Goal: Complete application form: Complete application form

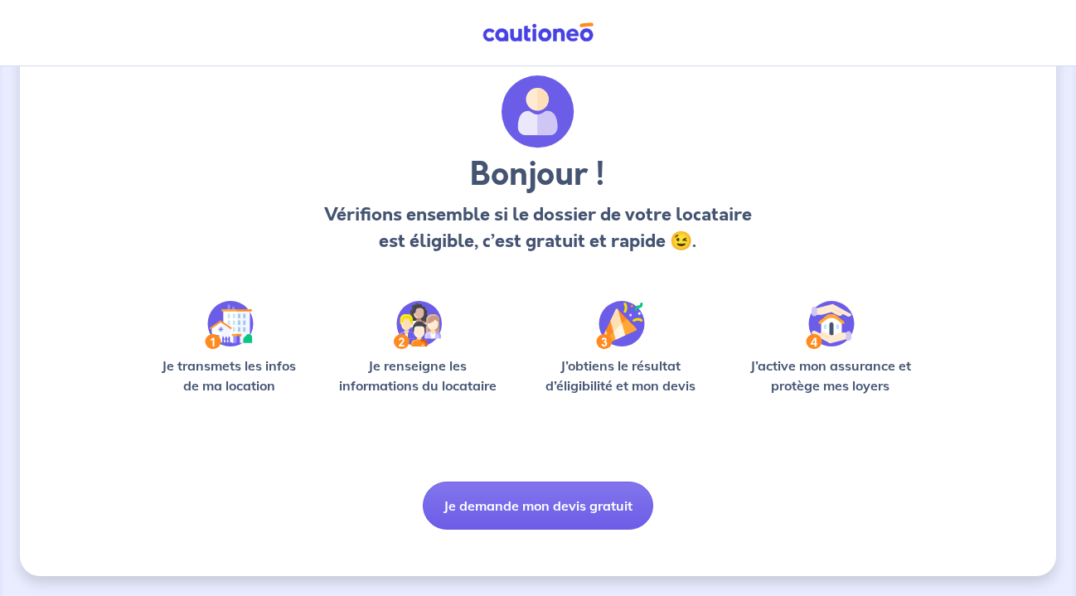
scroll to position [61, 0]
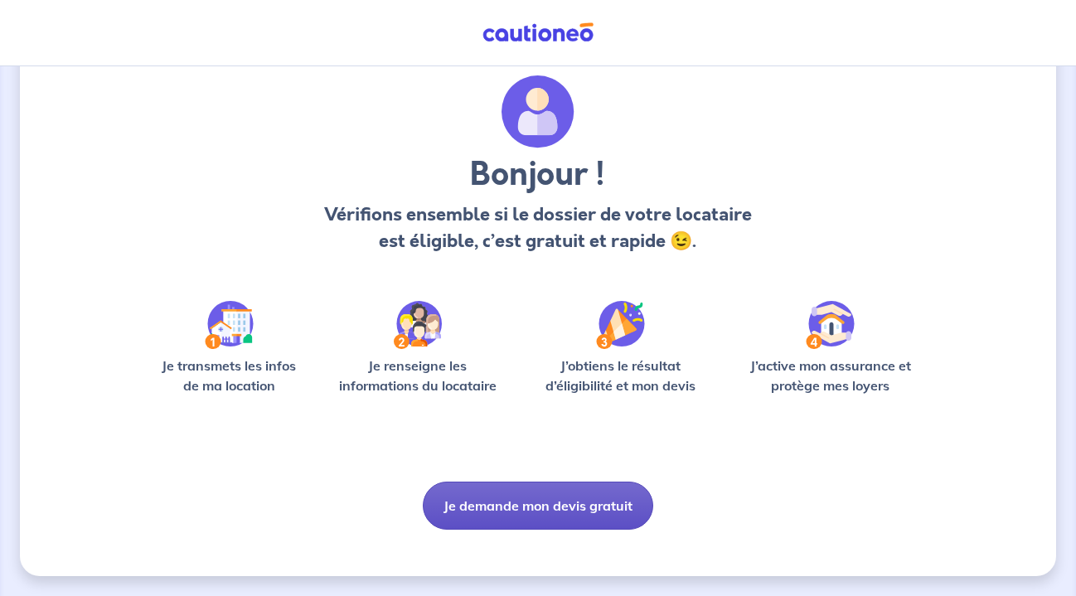
click at [538, 511] on button "Je demande mon devis gratuit" at bounding box center [538, 505] width 230 height 48
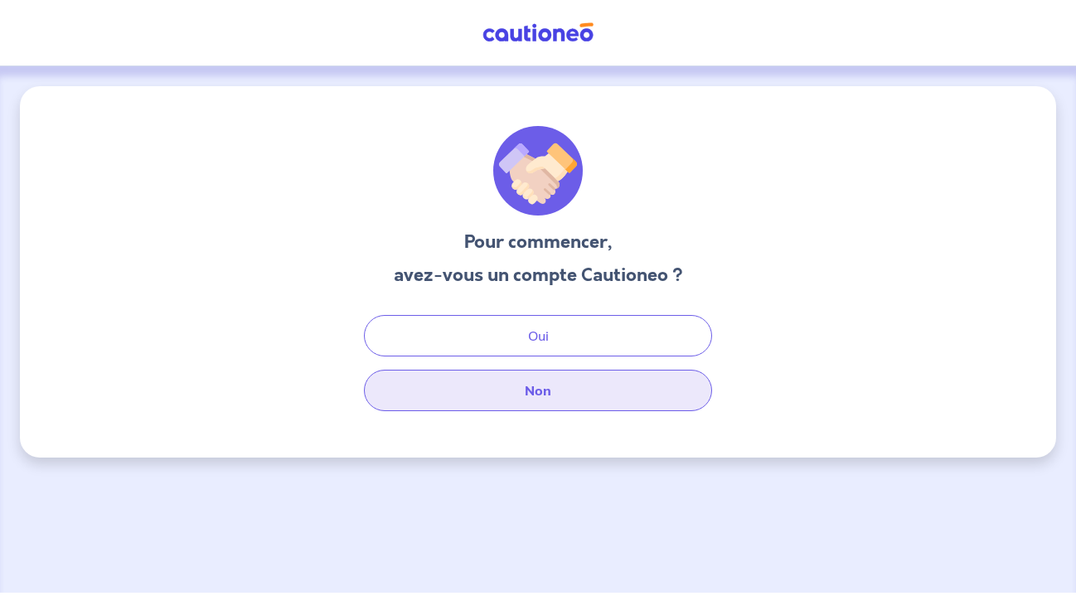
click at [529, 394] on button "Non" at bounding box center [538, 390] width 348 height 41
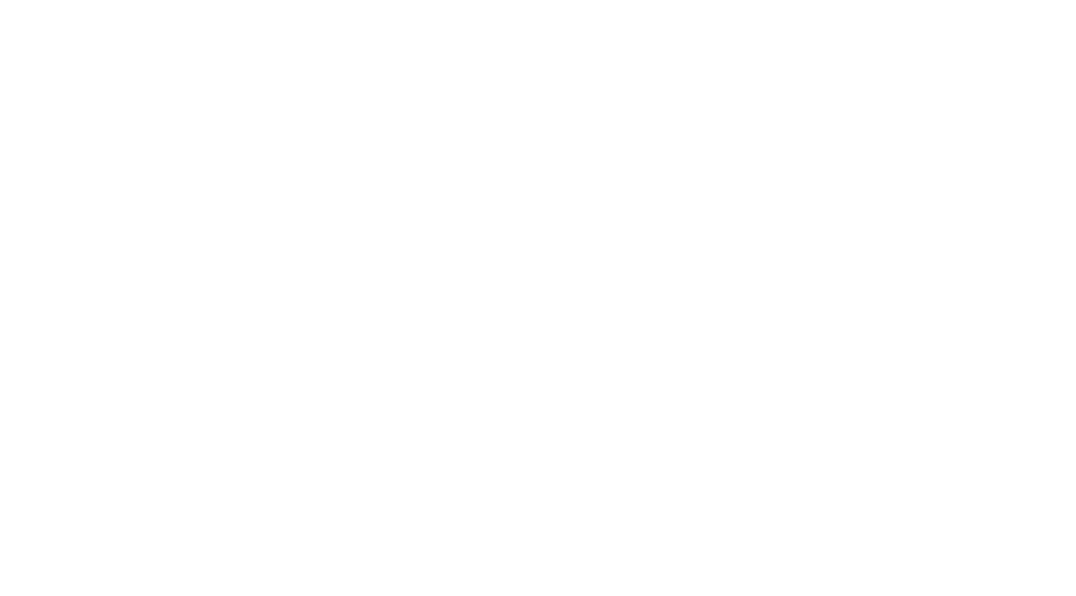
select select "FR"
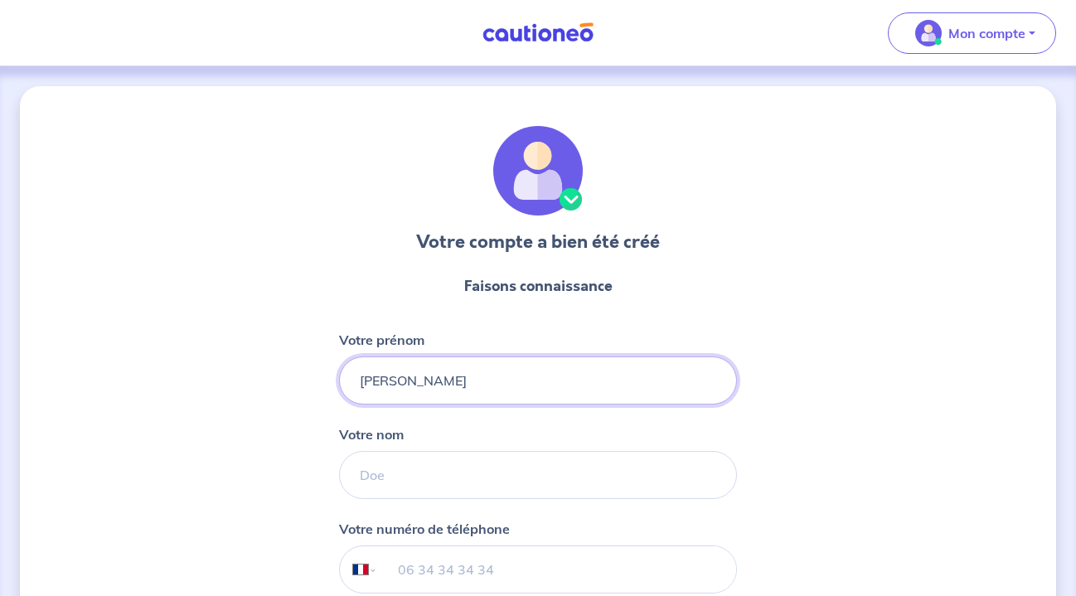
type input "[PERSON_NAME]"
type input "HEIDUK"
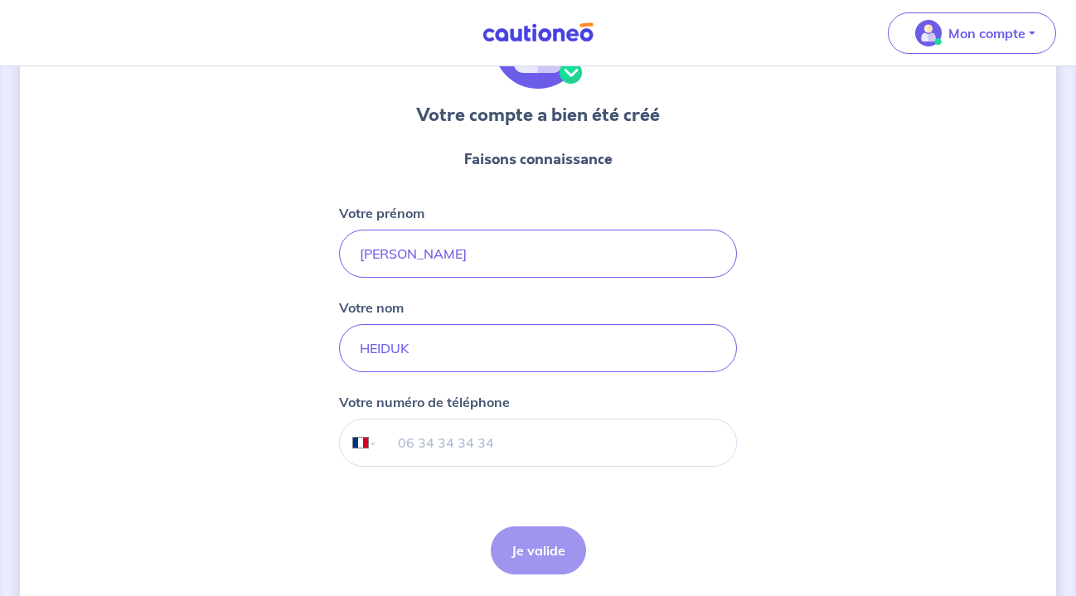
scroll to position [133, 0]
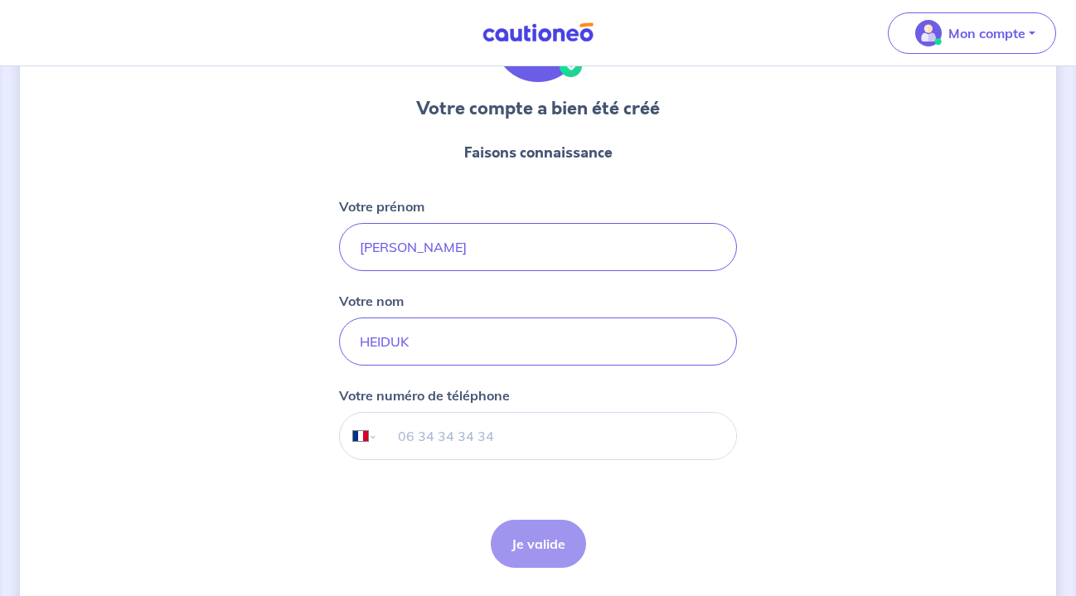
click at [423, 437] on input "tel" at bounding box center [557, 436] width 358 height 46
type input "07 67 27 32 62"
click at [541, 534] on button "Je valide" at bounding box center [538, 544] width 95 height 48
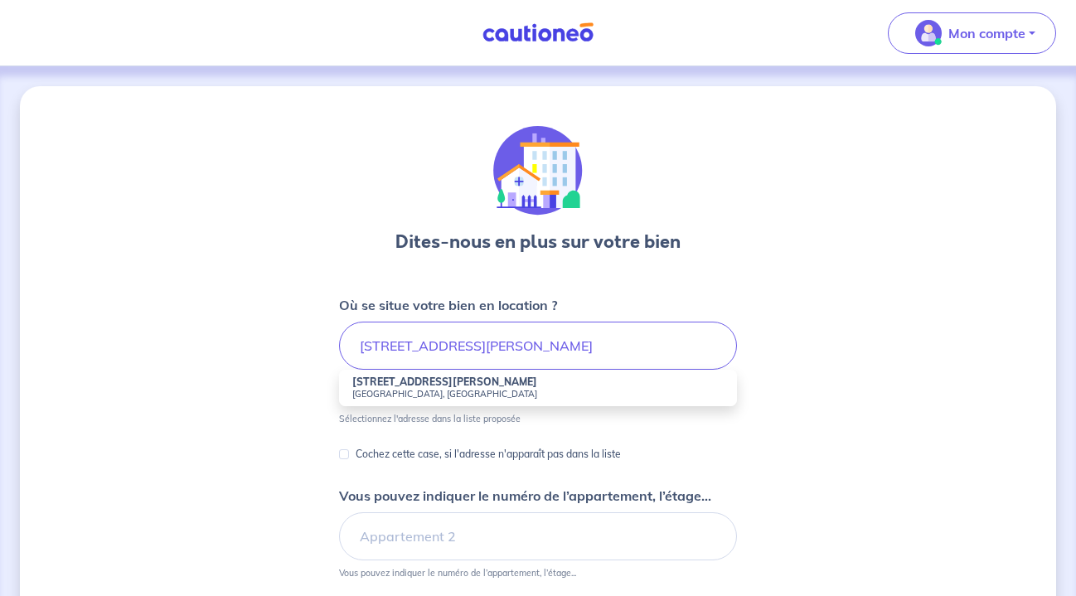
click at [449, 399] on small "[GEOGRAPHIC_DATA], [GEOGRAPHIC_DATA]" at bounding box center [537, 394] width 371 height 12
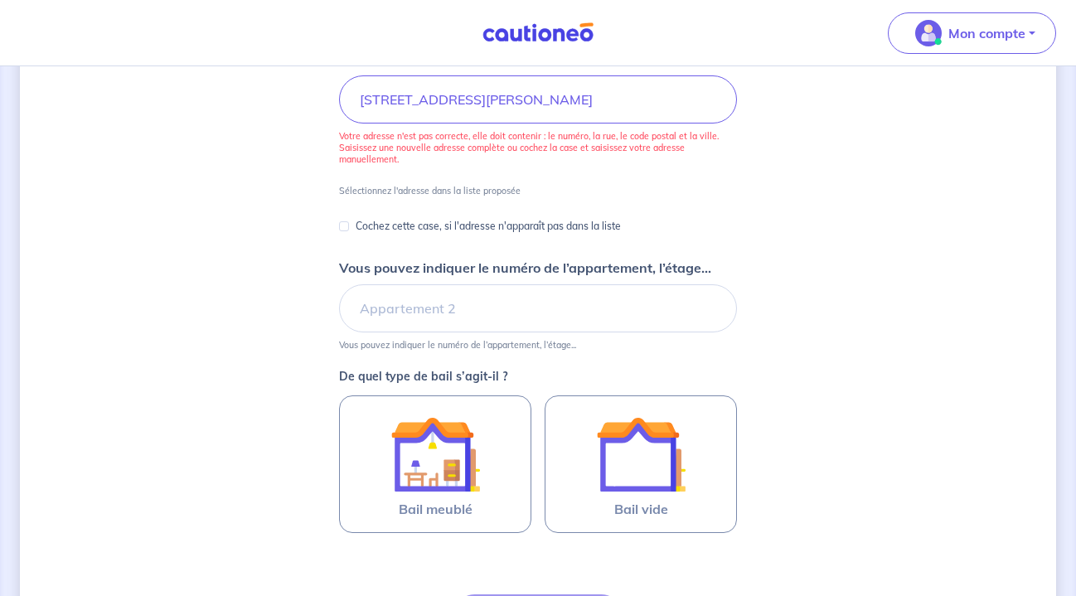
scroll to position [249, 0]
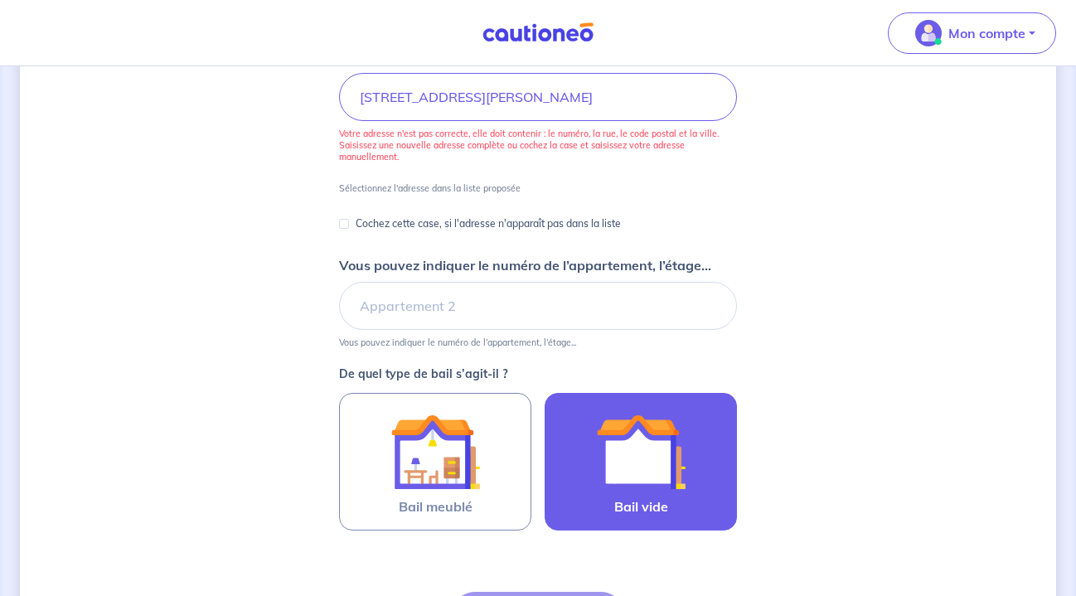
click at [606, 463] on img at bounding box center [640, 451] width 89 height 89
click at [0, 0] on input "Bail vide" at bounding box center [0, 0] width 0 height 0
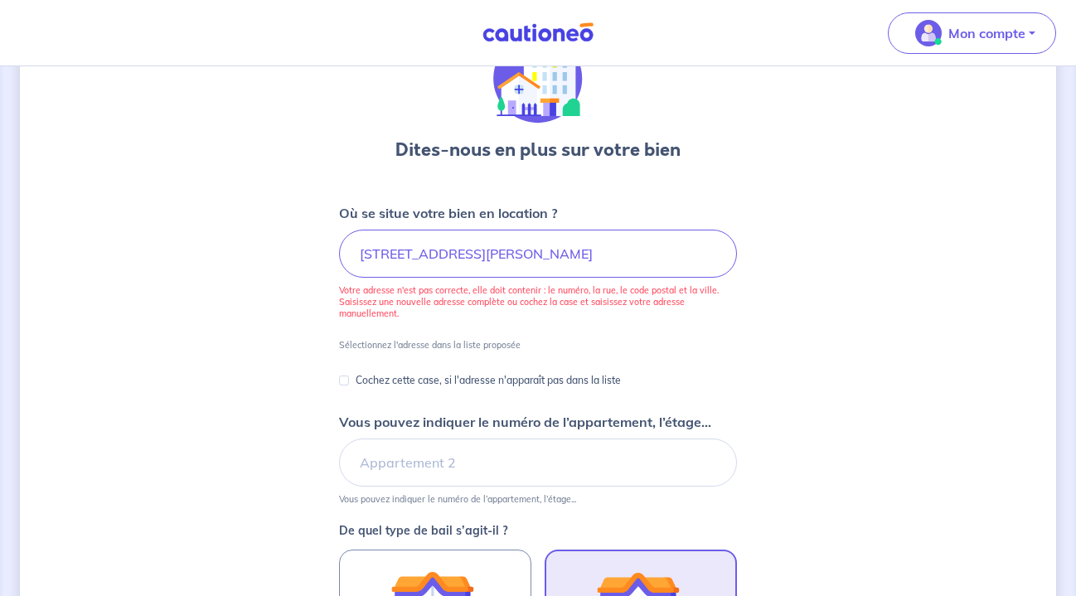
scroll to position [89, 0]
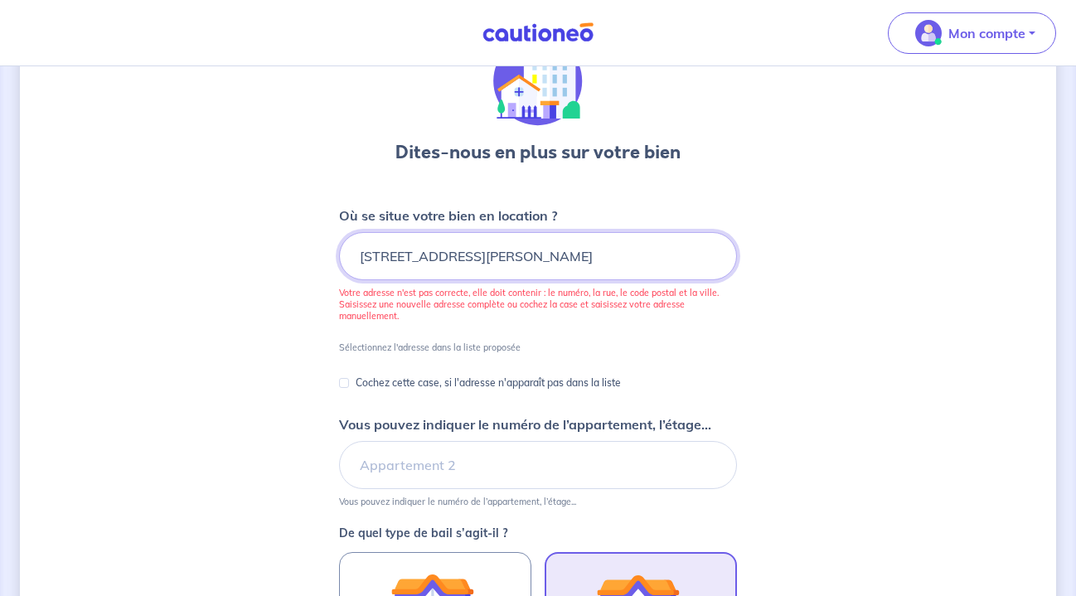
click at [642, 253] on input "[STREET_ADDRESS][PERSON_NAME]" at bounding box center [538, 256] width 398 height 48
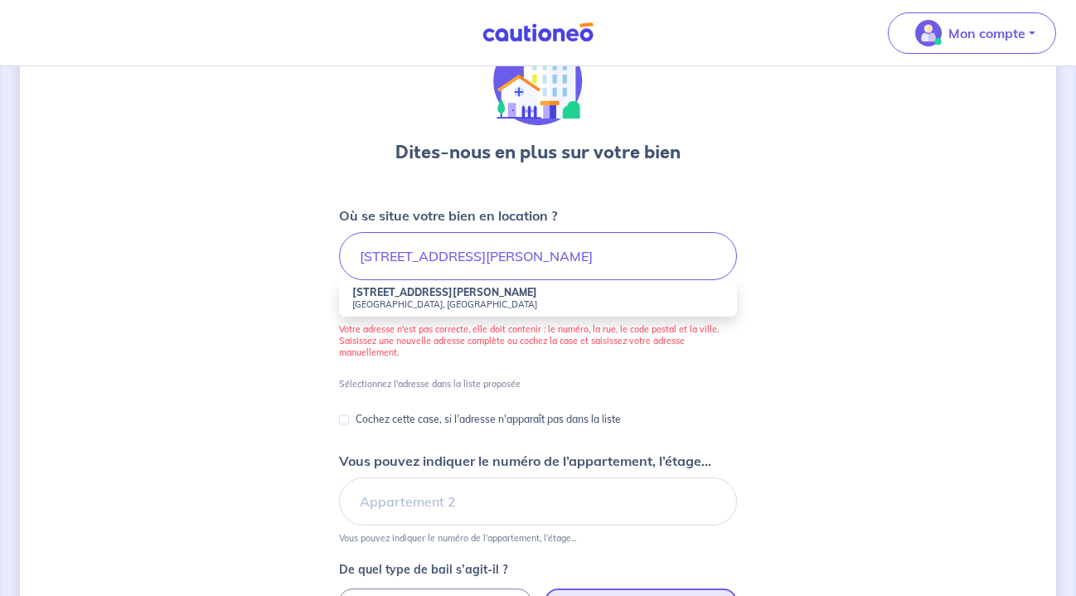
click at [510, 300] on small "[GEOGRAPHIC_DATA], [GEOGRAPHIC_DATA]" at bounding box center [537, 304] width 371 height 12
type input "[STREET_ADDRESS][PERSON_NAME]"
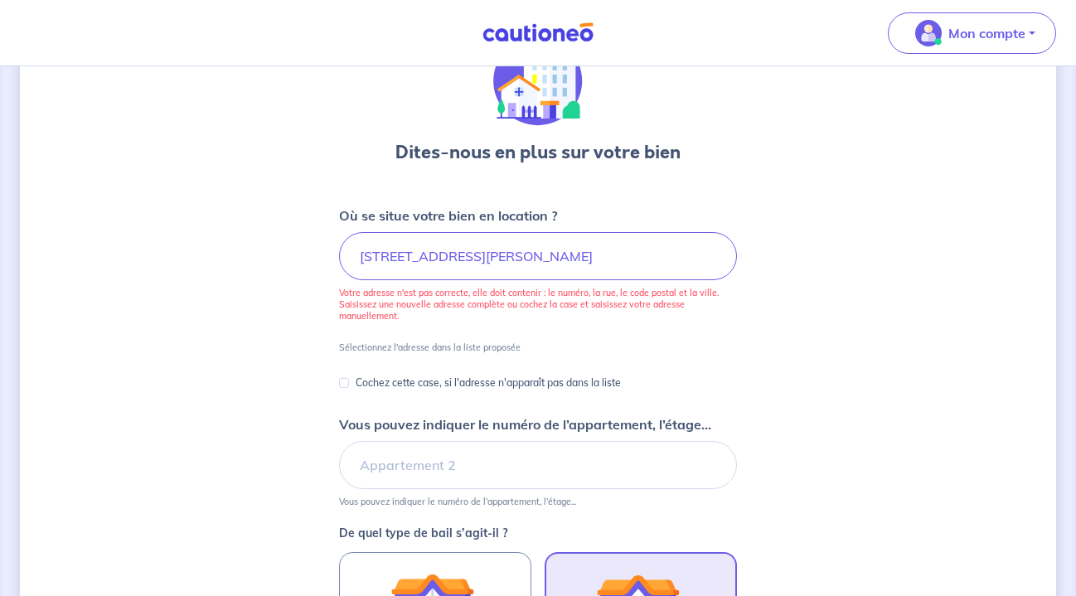
click at [344, 381] on input "Cochez cette case, si l'adresse n'apparaît pas dans la liste" at bounding box center [344, 383] width 10 height 10
checkbox input "true"
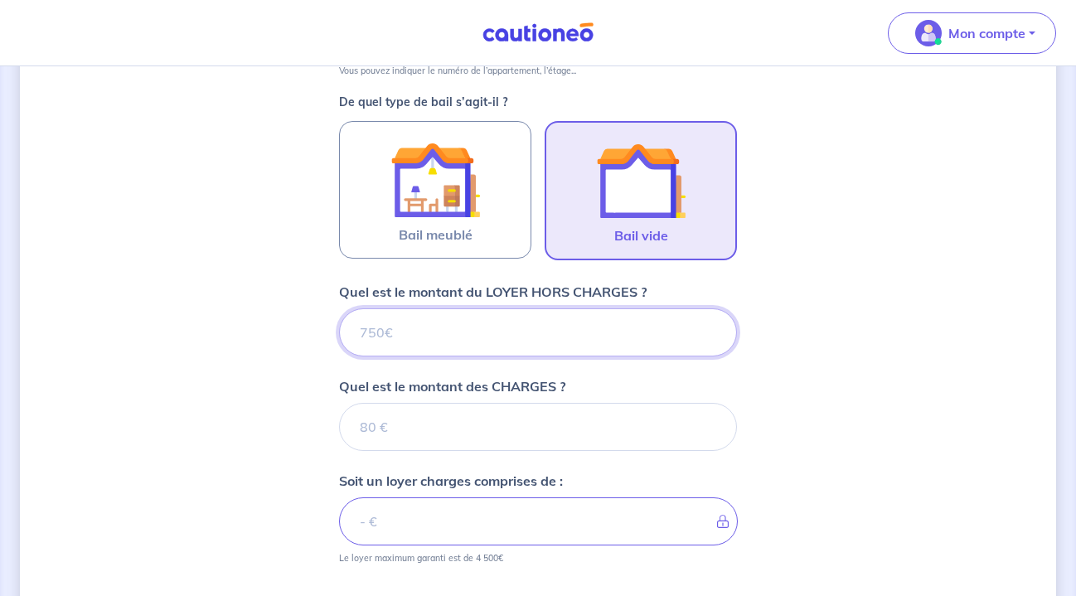
scroll to position [737, 0]
click at [542, 340] on input "Quel est le montant du LOYER HORS CHARGES ?" at bounding box center [538, 333] width 398 height 48
type input "9"
type input "920"
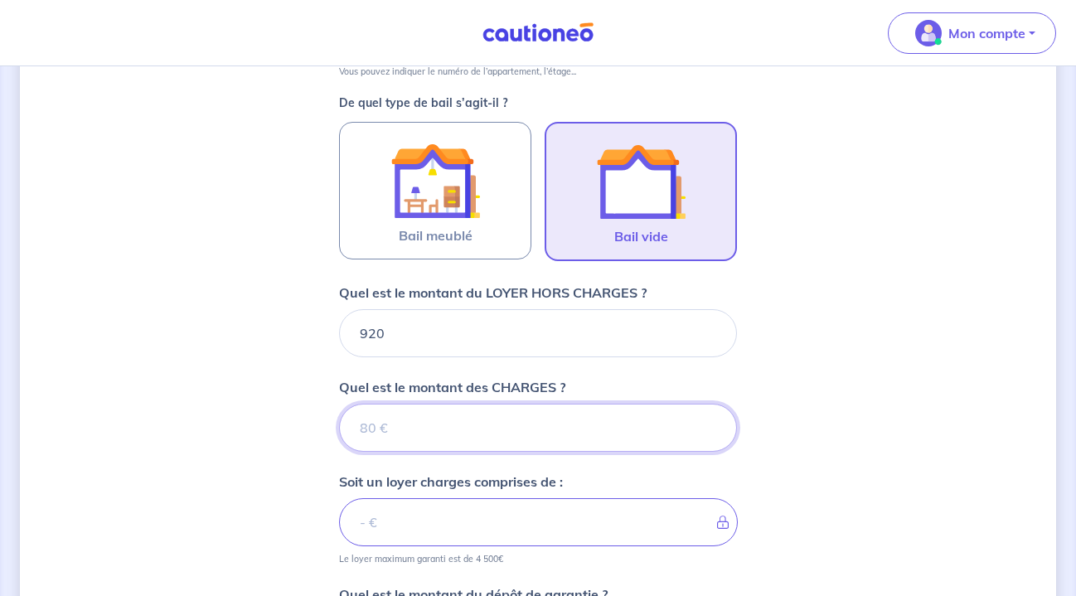
click at [466, 421] on input "Quel est le montant des CHARGES ?" at bounding box center [538, 428] width 398 height 48
type input "70"
type input "990"
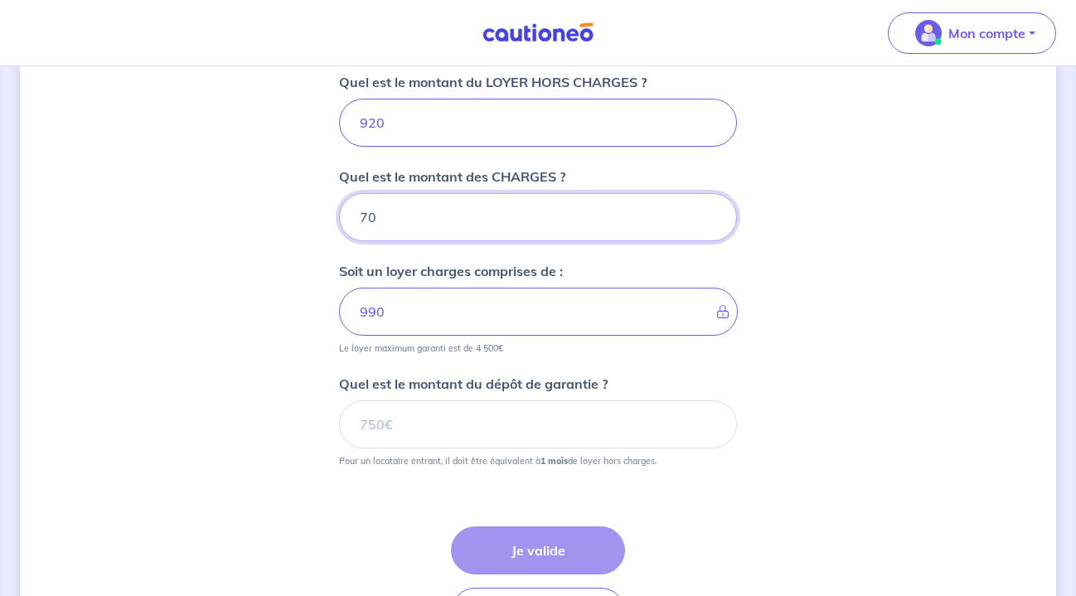
scroll to position [949, 0]
type input "70"
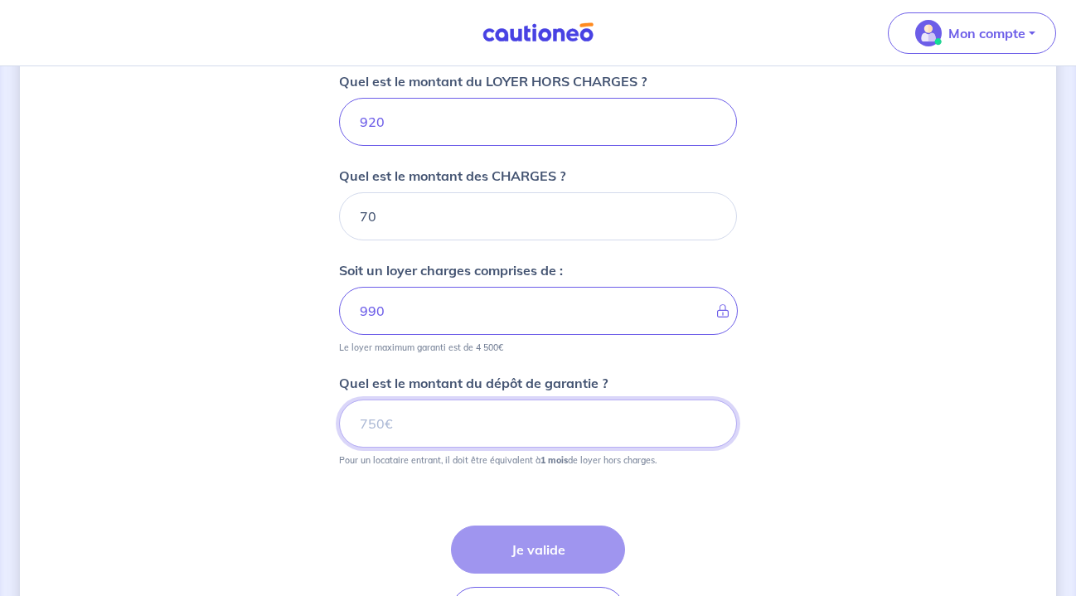
click at [605, 416] on input "Quel est le montant du dépôt de garantie ?" at bounding box center [538, 423] width 398 height 48
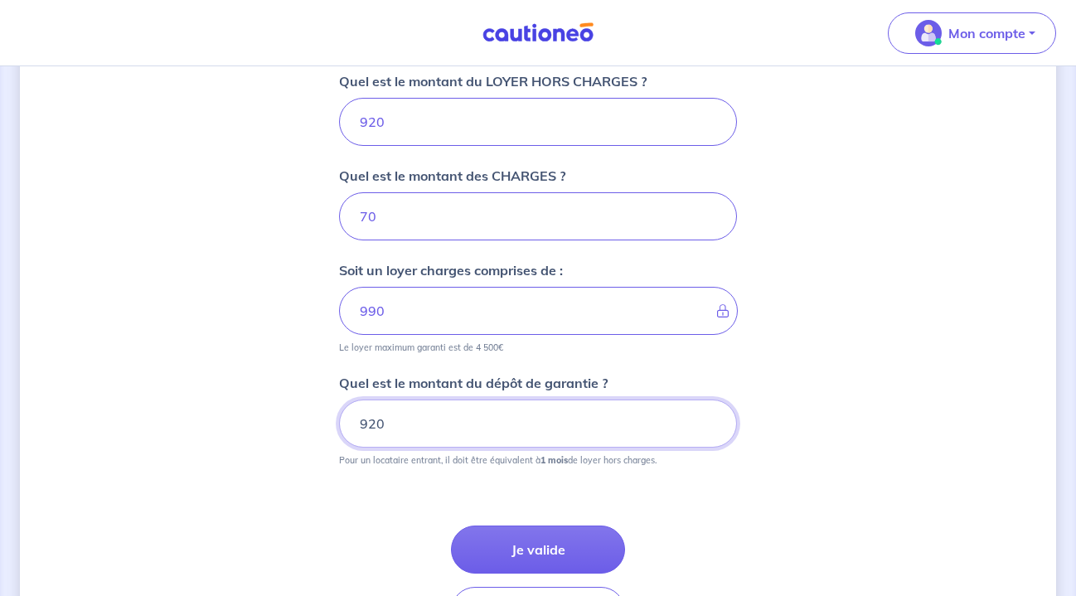
type input "920"
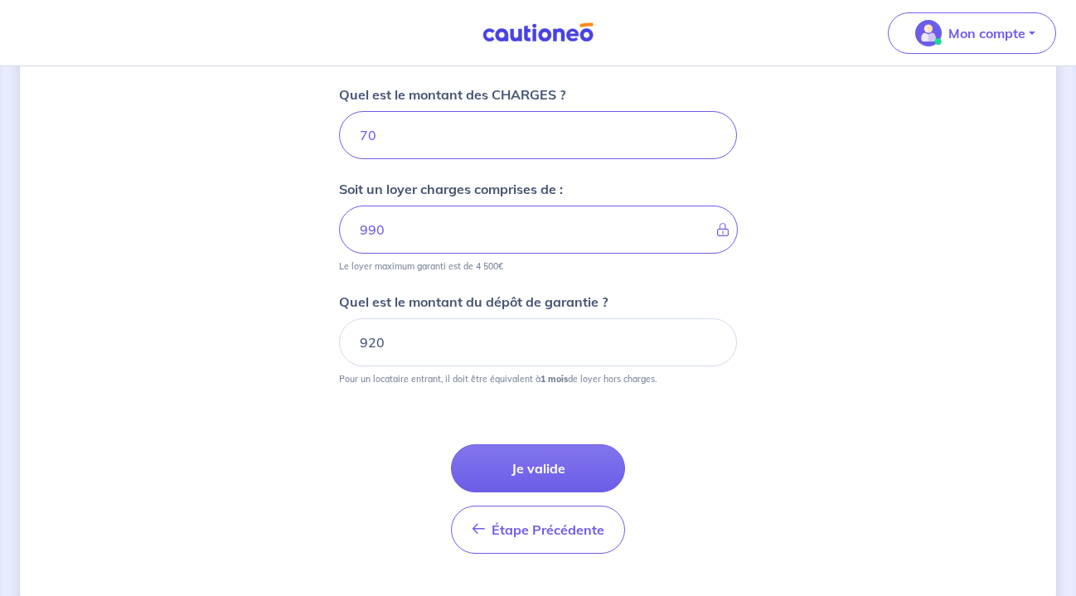
scroll to position [1040, 0]
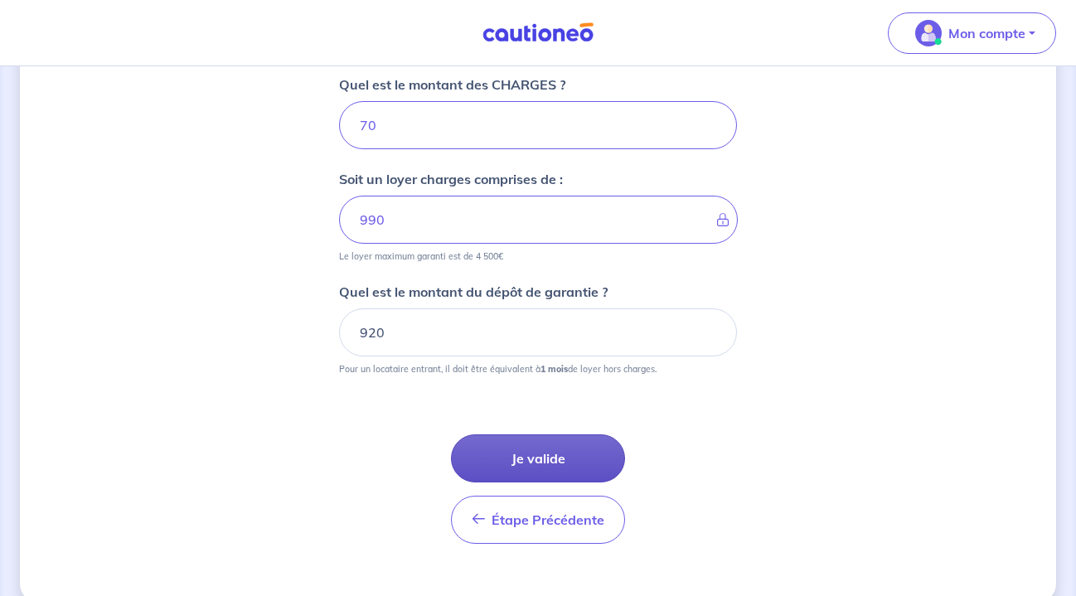
click at [539, 448] on button "Je valide" at bounding box center [538, 458] width 174 height 48
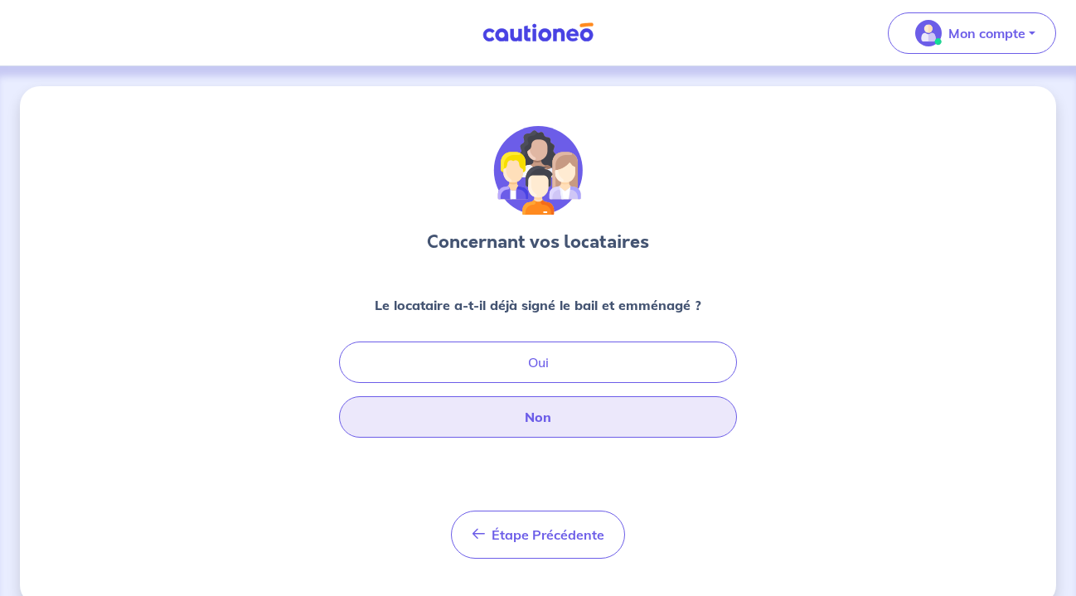
click at [558, 416] on button "Non" at bounding box center [538, 416] width 398 height 41
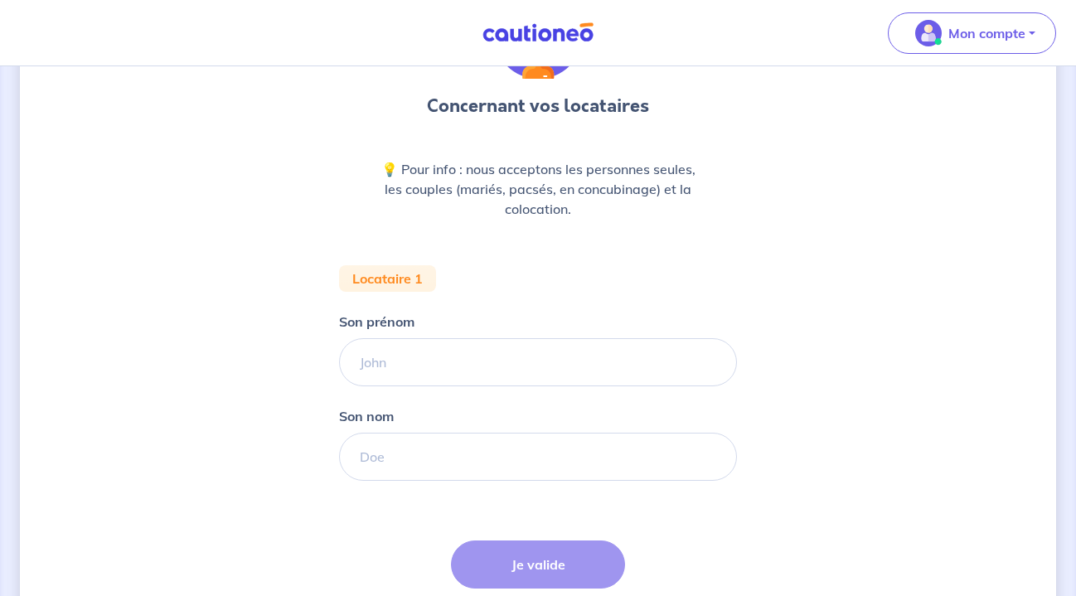
scroll to position [149, 0]
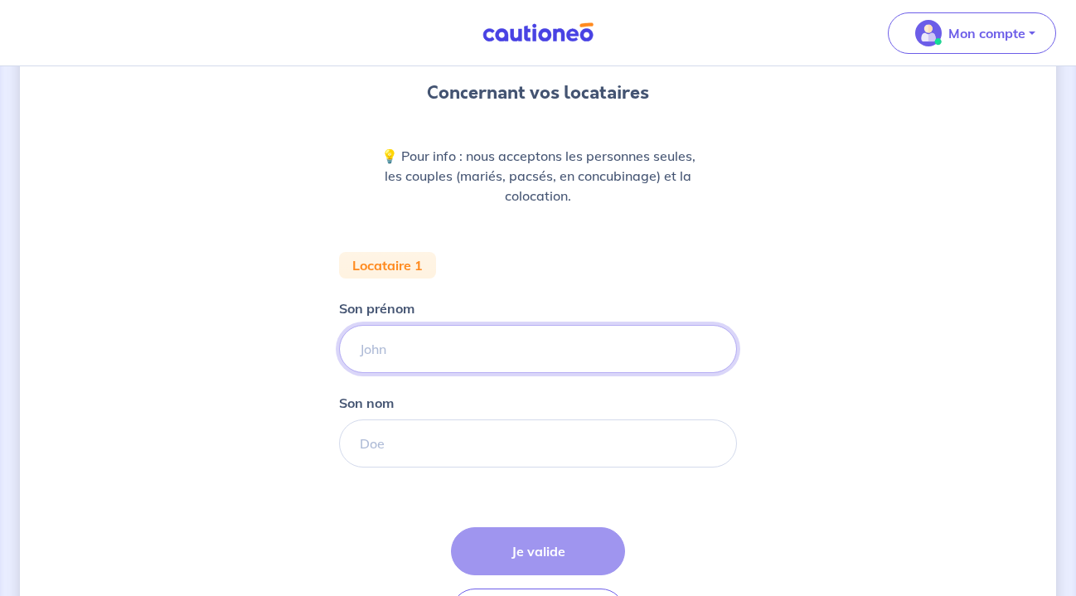
click at [549, 350] on input "Son prénom" at bounding box center [538, 349] width 398 height 48
click at [528, 341] on input "AUGIS" at bounding box center [538, 349] width 398 height 48
type input "A"
type input "[PERSON_NAME]"
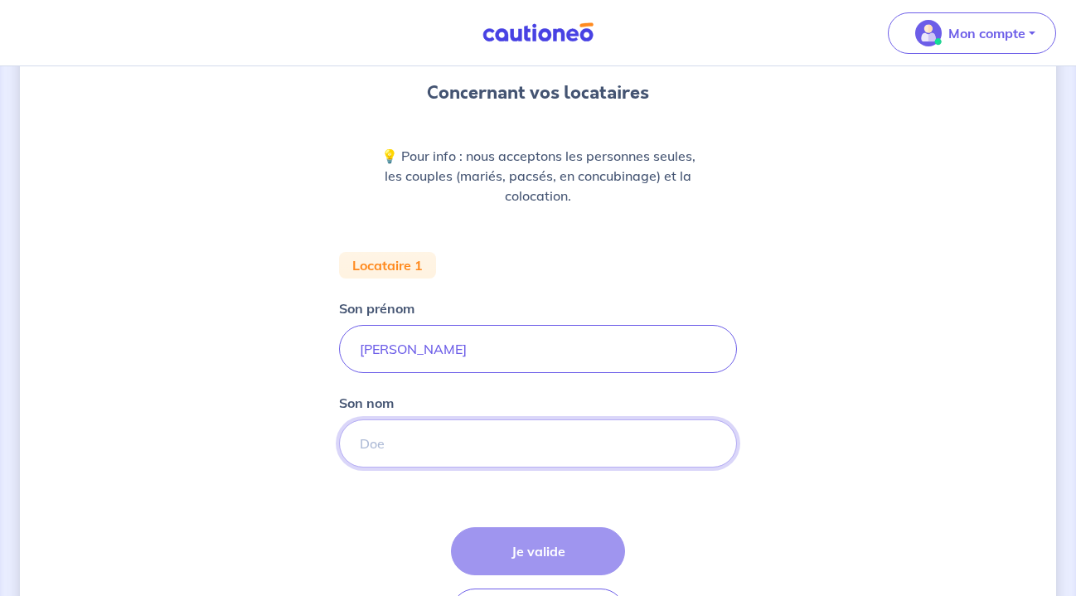
click at [374, 443] on input "Son nom" at bounding box center [538, 443] width 398 height 48
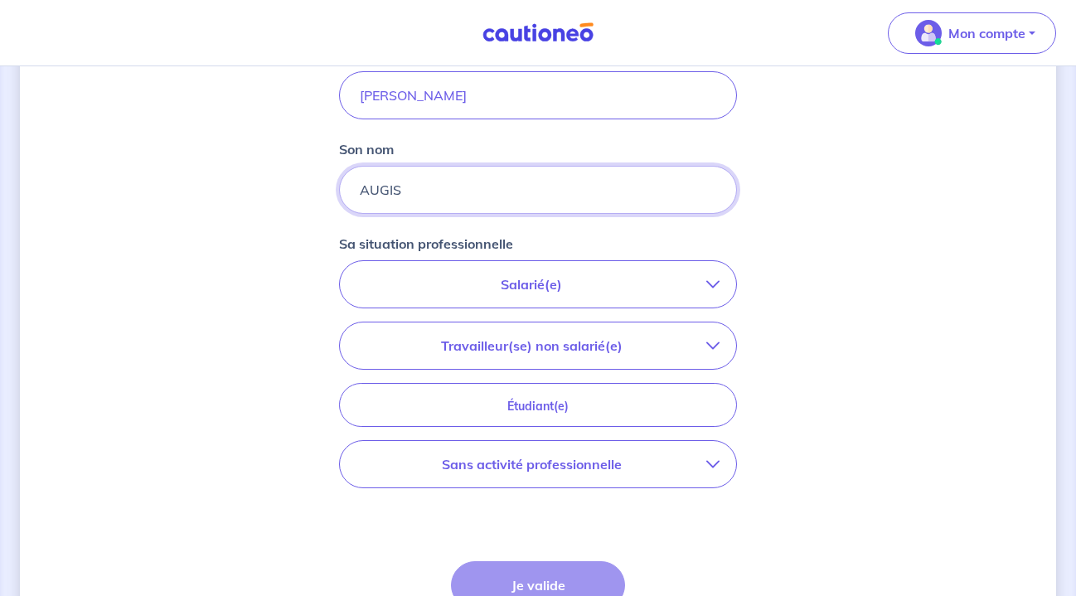
scroll to position [447, 0]
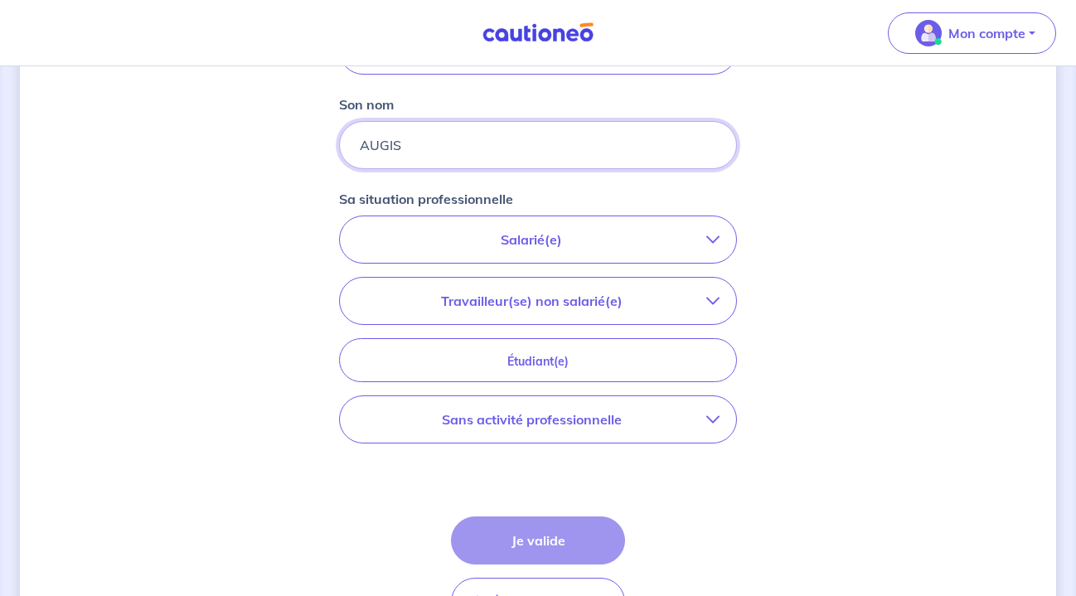
type input "AUGIS"
click at [649, 421] on p "Sans activité professionnelle" at bounding box center [531, 419] width 350 height 20
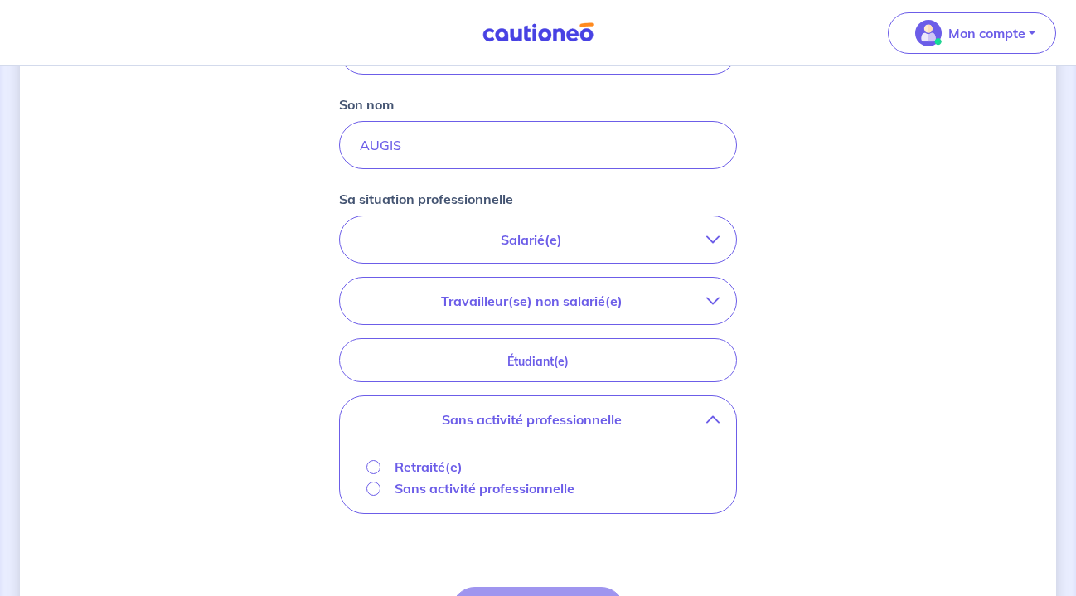
click at [410, 462] on p "Retraité(e)" at bounding box center [428, 467] width 68 height 20
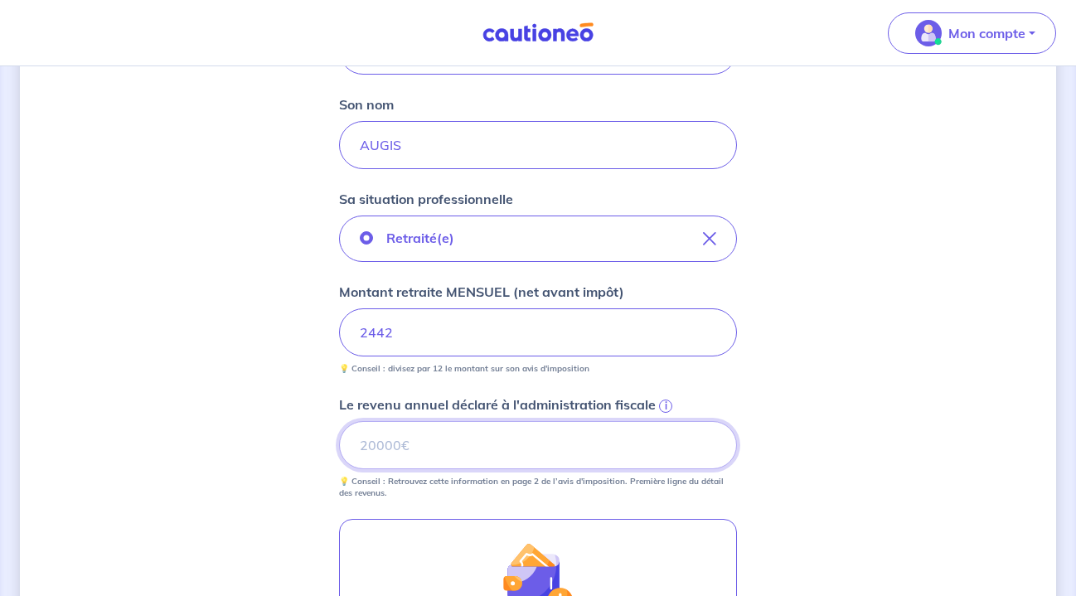
click at [453, 456] on input "Le revenu annuel déclaré à l'administration fiscale i" at bounding box center [538, 445] width 398 height 48
type input "29315"
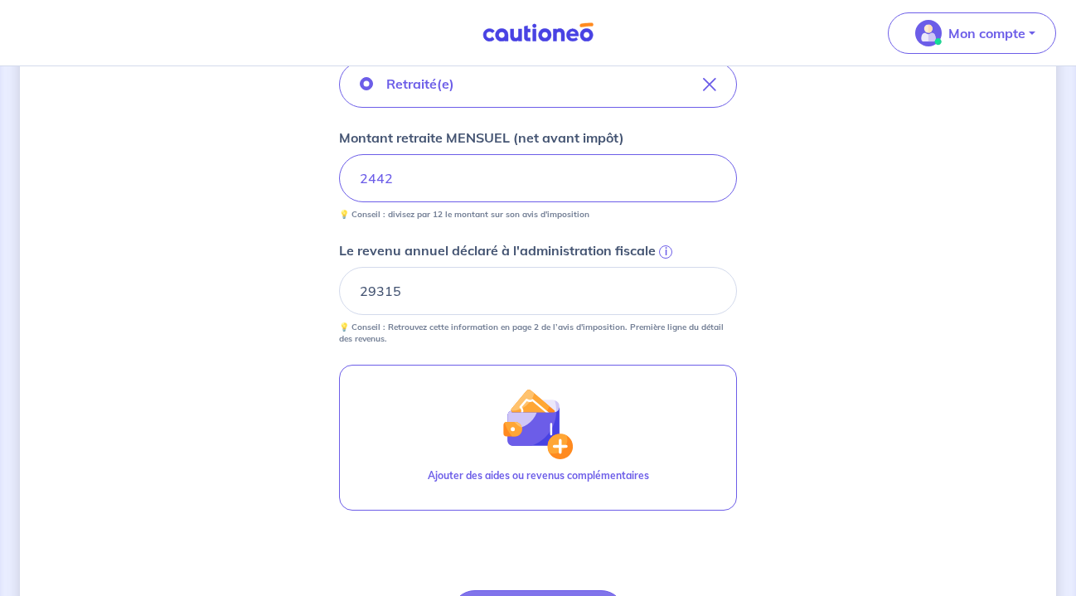
scroll to position [602, 0]
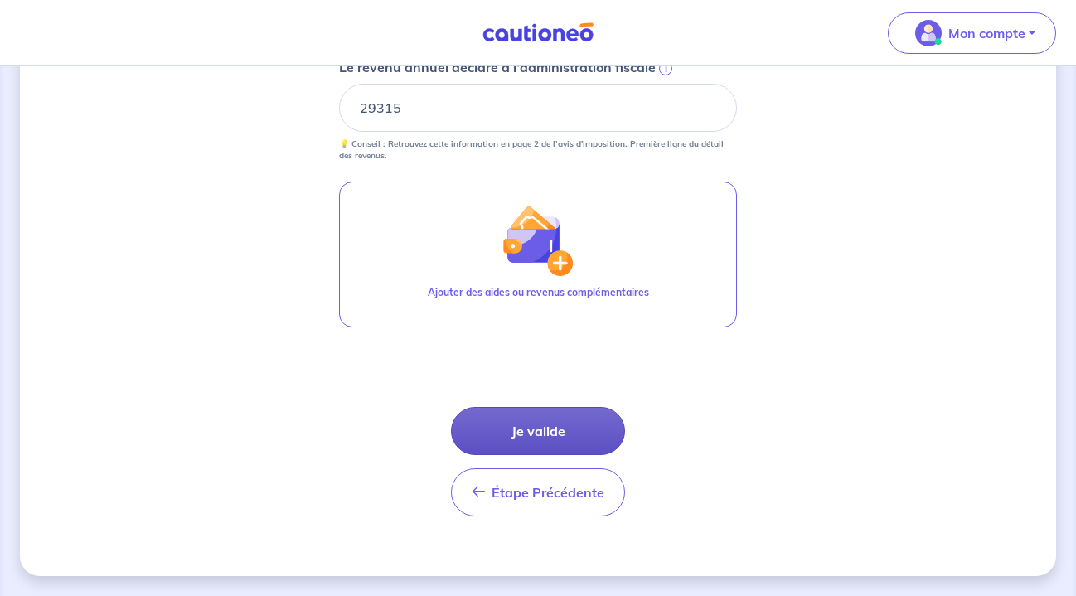
click at [534, 431] on button "Je valide" at bounding box center [538, 431] width 174 height 48
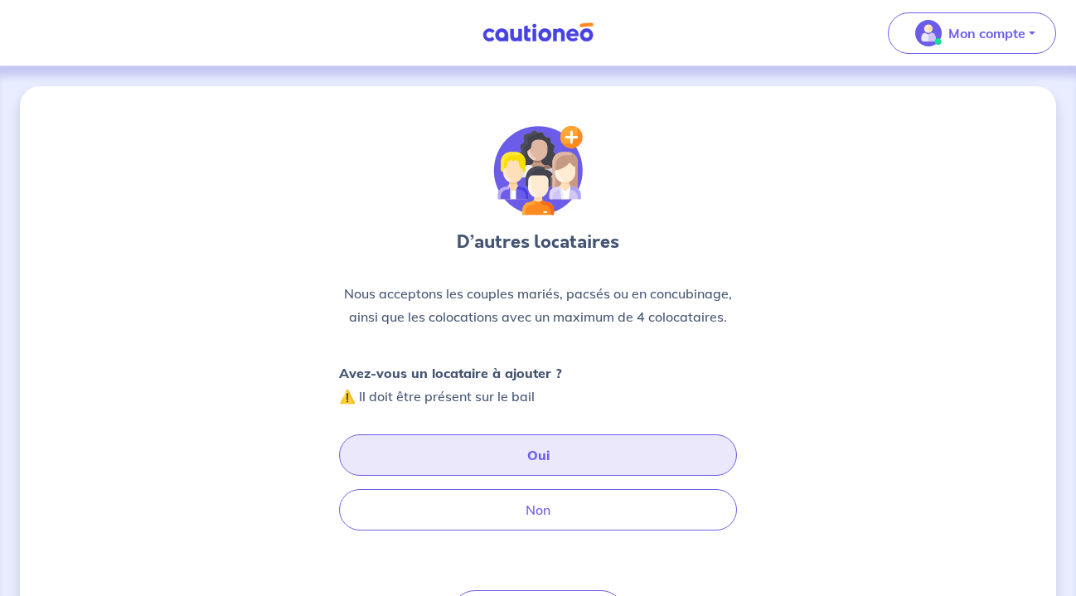
click at [524, 457] on button "Oui" at bounding box center [538, 454] width 398 height 41
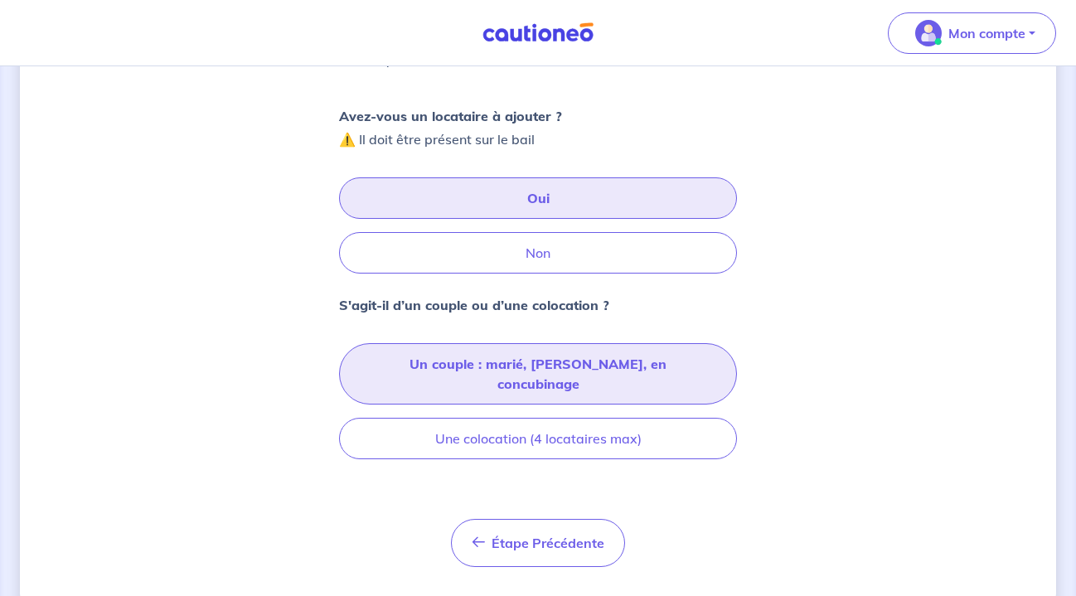
click at [580, 375] on button "Un couple : marié, [PERSON_NAME], en concubinage" at bounding box center [538, 373] width 398 height 61
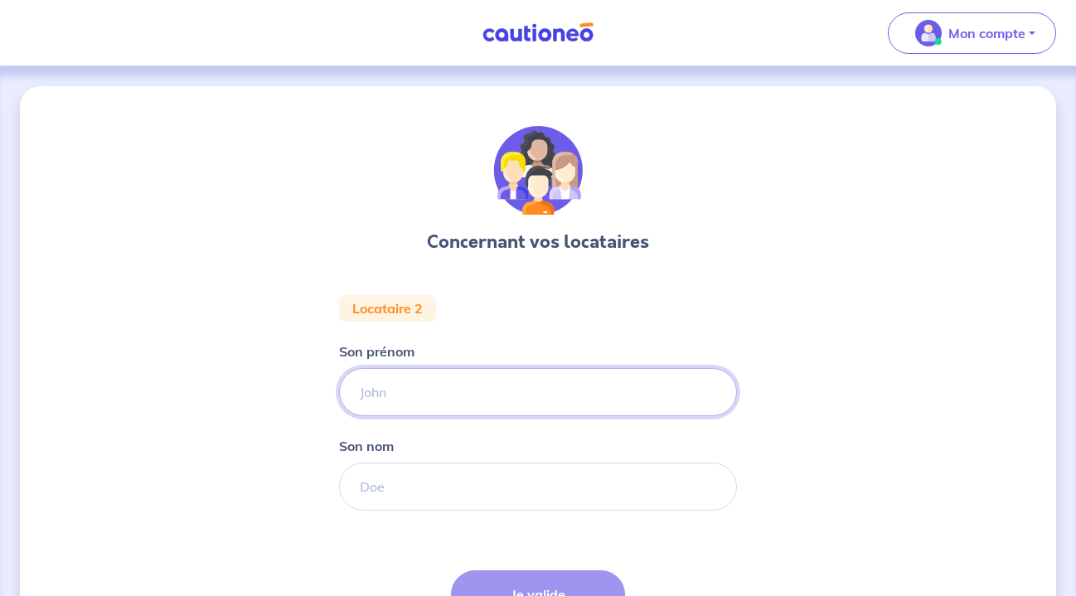
click at [514, 398] on input "Son prénom" at bounding box center [538, 392] width 398 height 48
type input "[PERSON_NAME]"
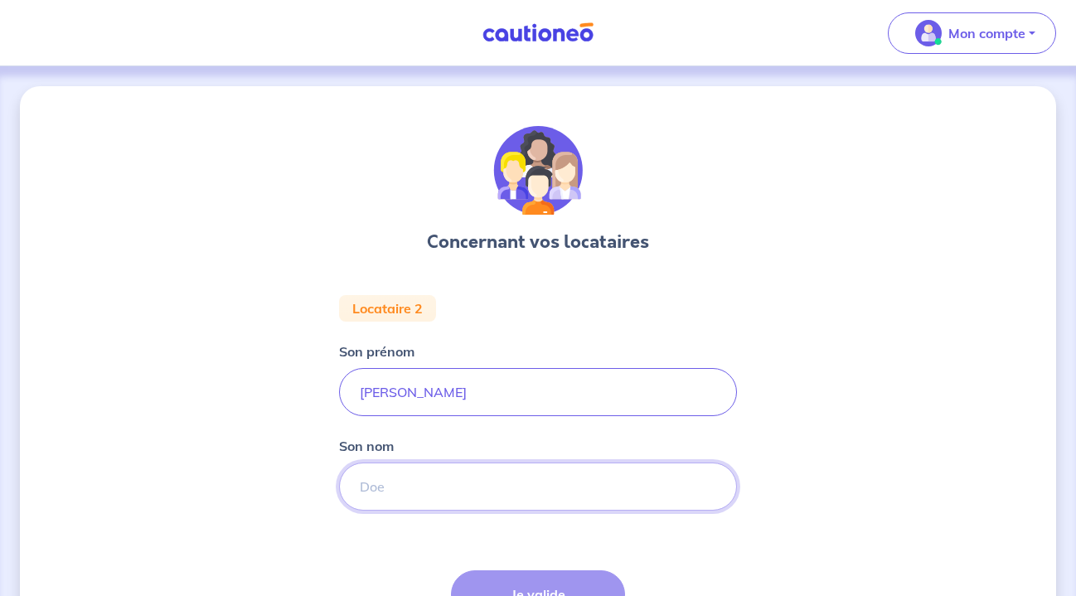
click at [428, 490] on input "Son nom" at bounding box center [538, 486] width 398 height 48
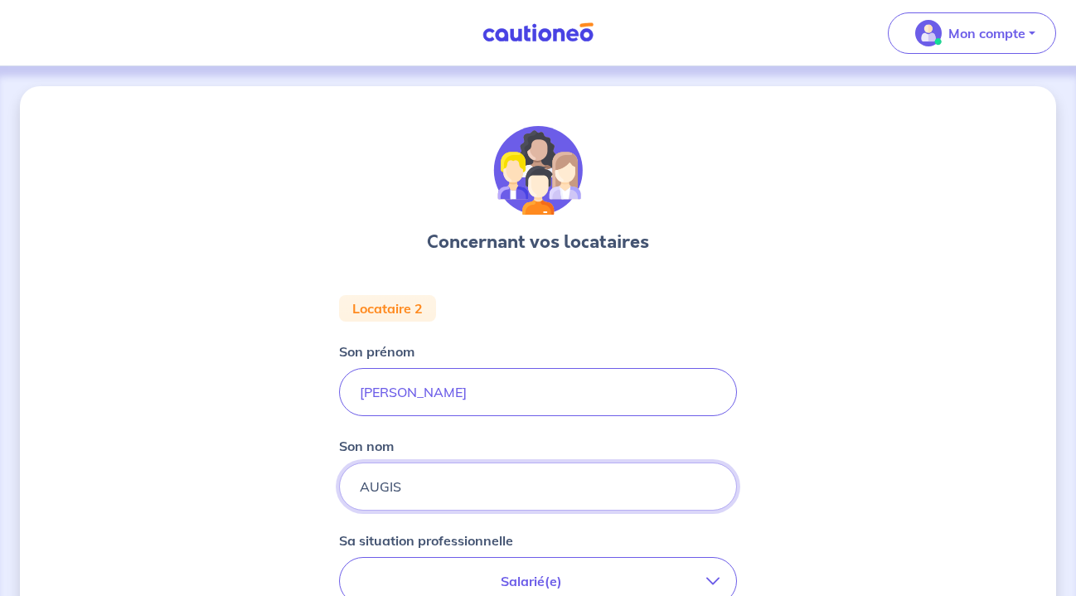
type input "AUGIS"
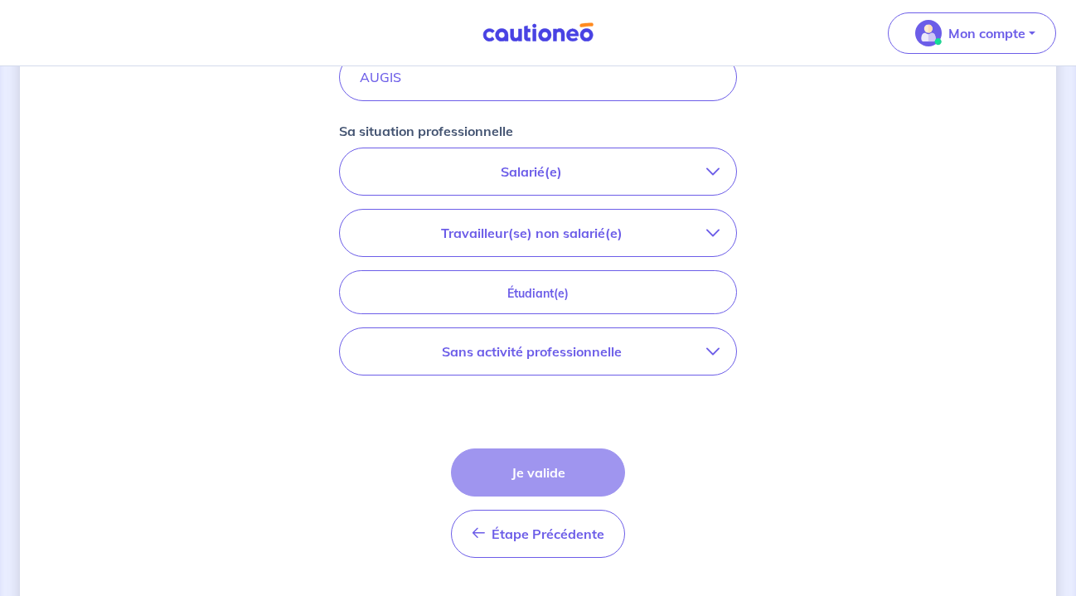
scroll to position [420, 0]
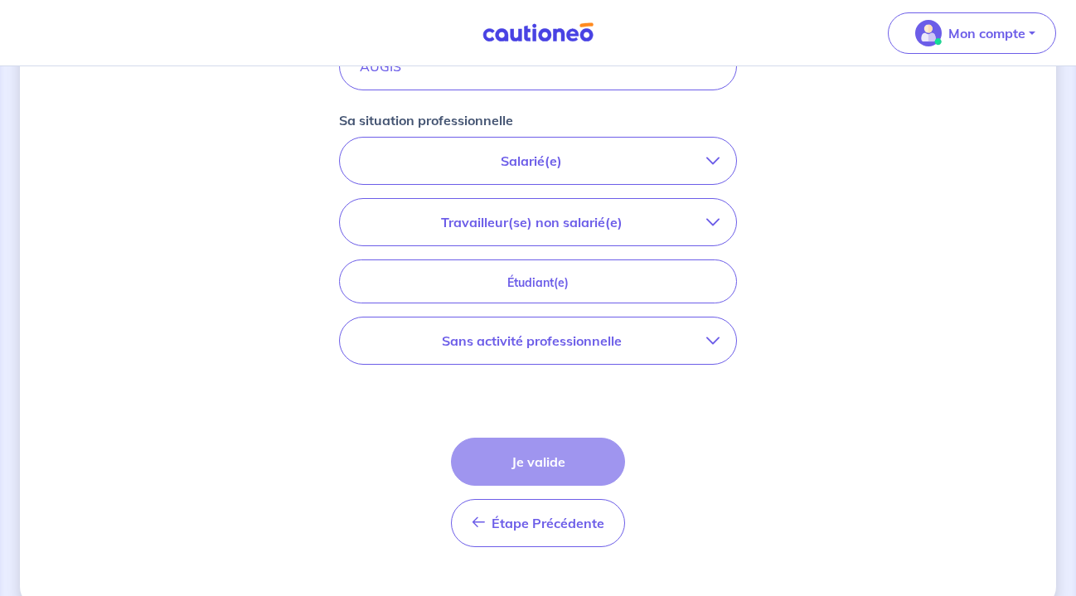
click at [552, 336] on p "Sans activité professionnelle" at bounding box center [531, 341] width 350 height 20
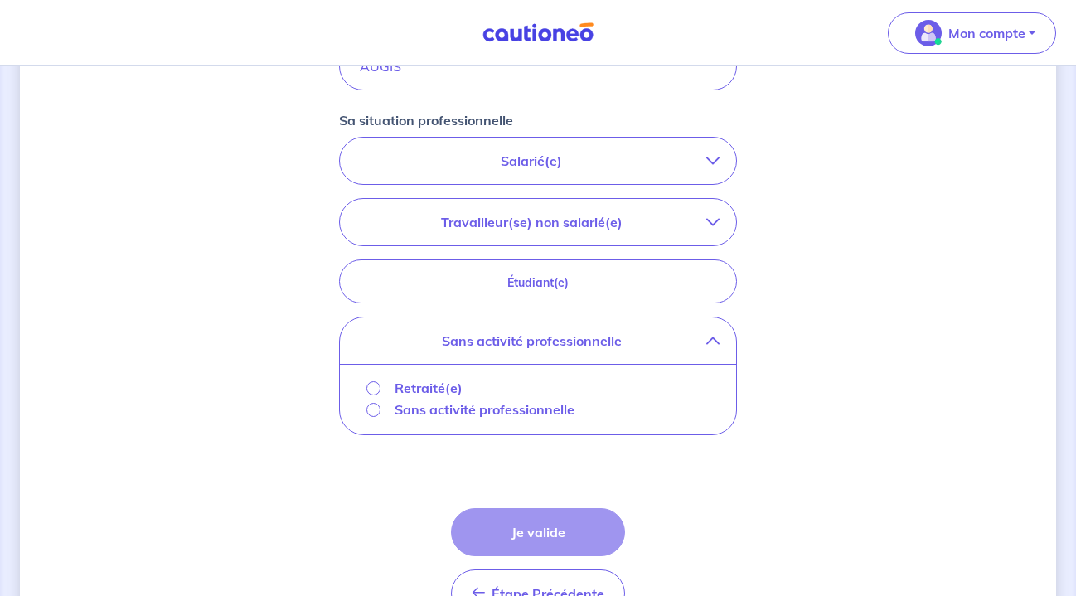
click at [413, 383] on p "Retraité(e)" at bounding box center [428, 388] width 68 height 20
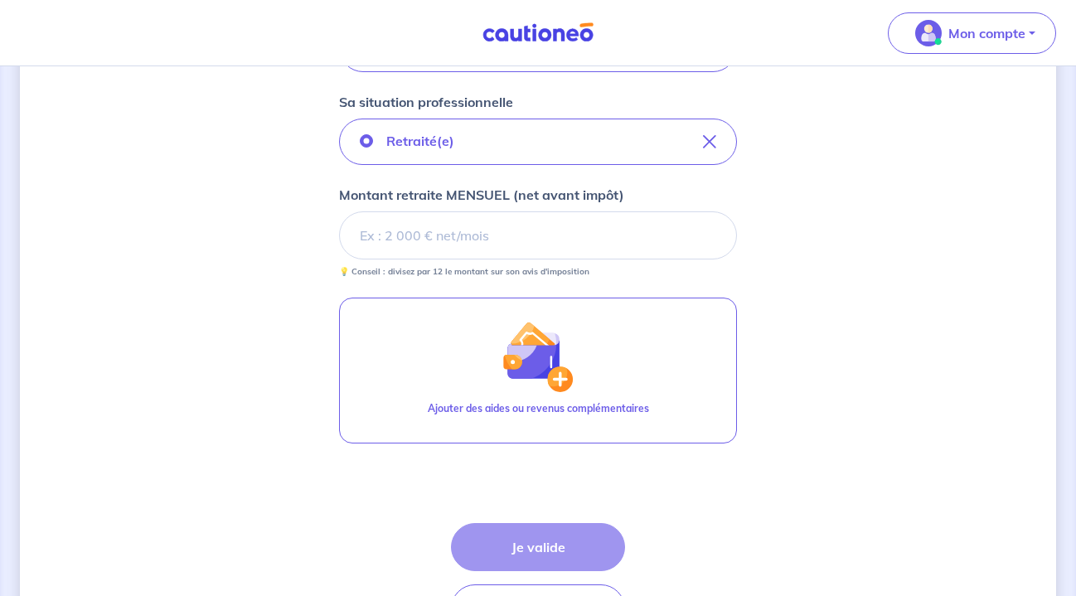
scroll to position [434, 0]
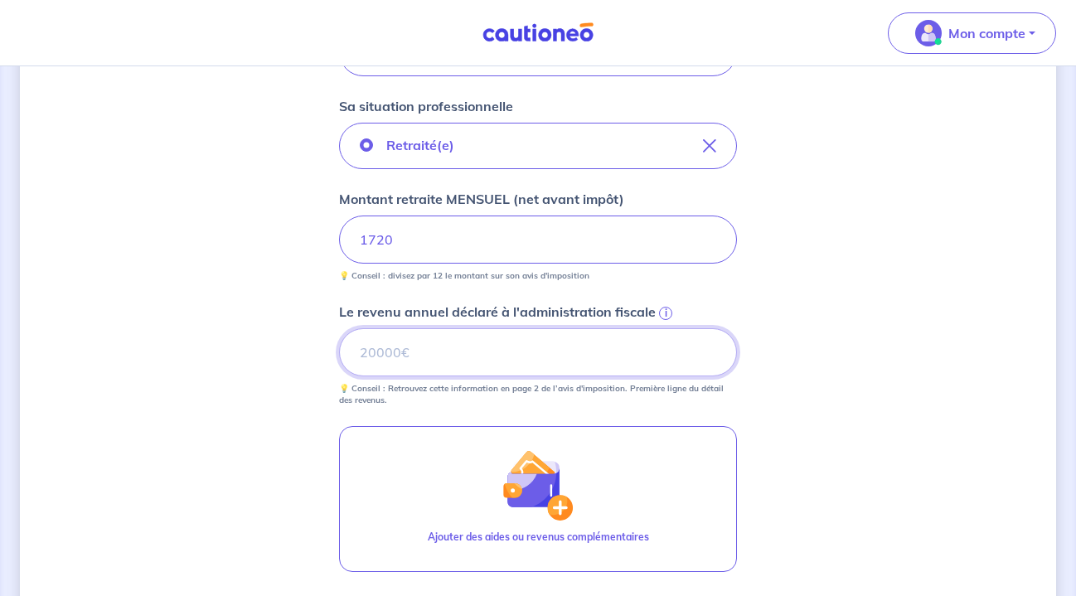
click at [479, 365] on input "Le revenu annuel déclaré à l'administration fiscale i" at bounding box center [538, 352] width 398 height 48
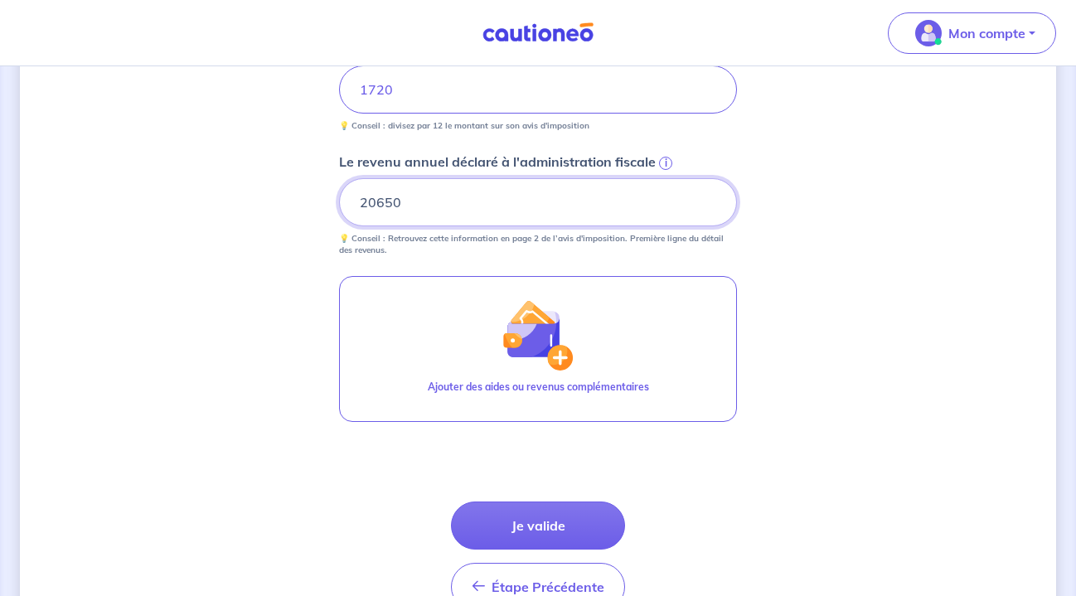
scroll to position [591, 0]
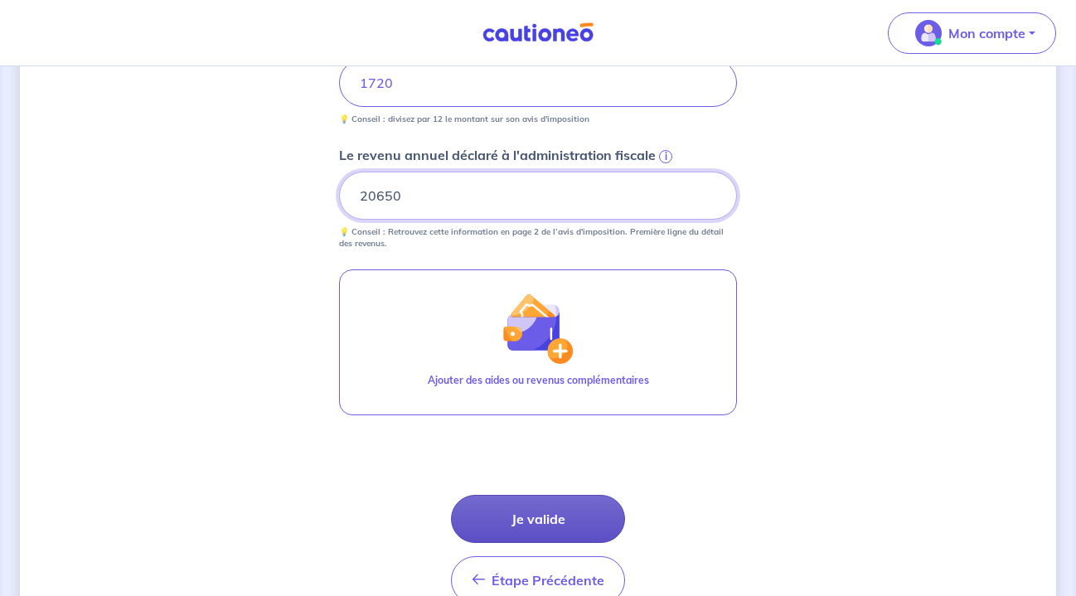
type input "20650"
click at [581, 515] on button "Je valide" at bounding box center [538, 519] width 174 height 48
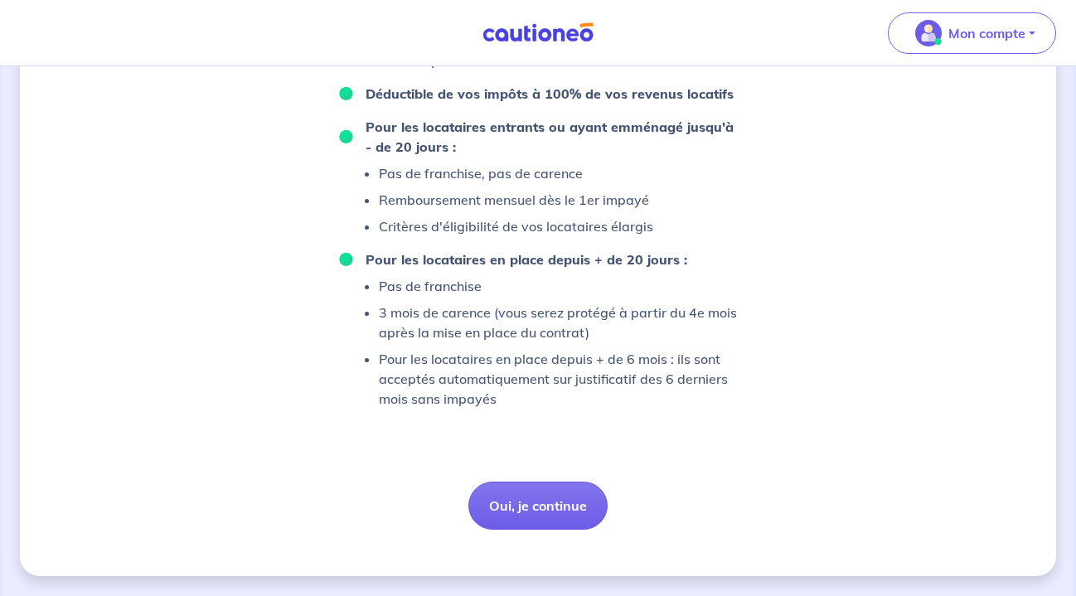
scroll to position [1279, 0]
click at [566, 499] on button "Oui, je continue" at bounding box center [537, 505] width 139 height 48
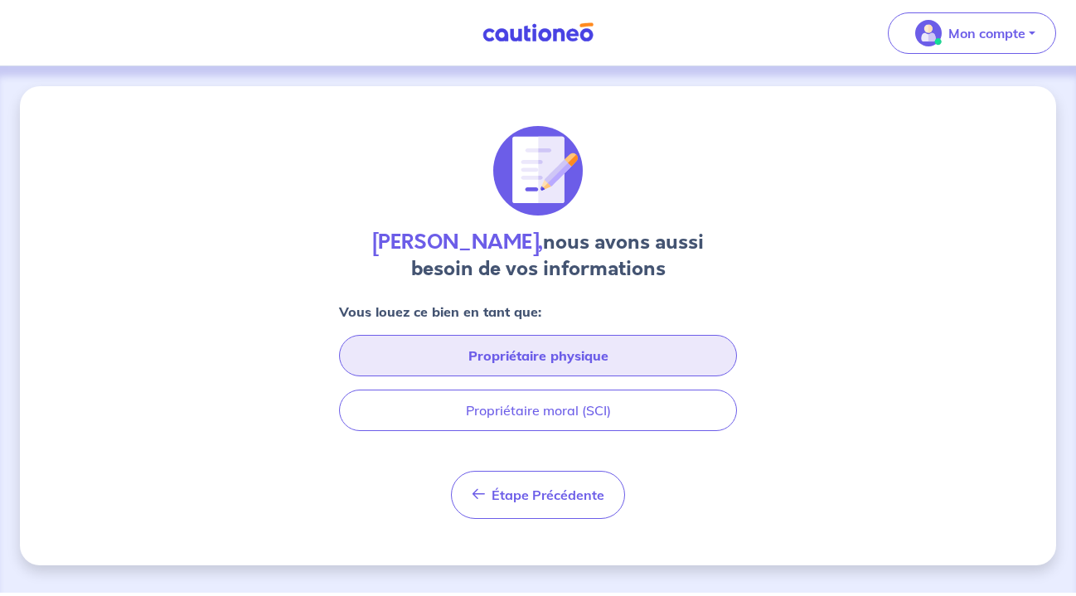
click at [630, 343] on button "Propriétaire physique" at bounding box center [538, 355] width 398 height 41
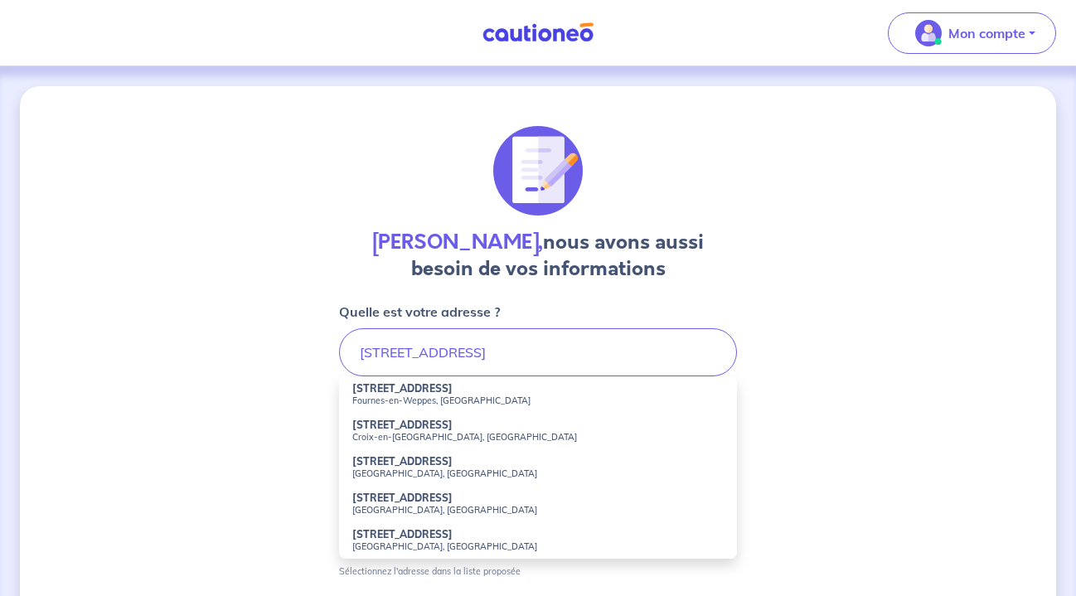
click at [517, 390] on li "[STREET_ADDRESS]" at bounding box center [538, 394] width 398 height 36
type input "[STREET_ADDRESS]"
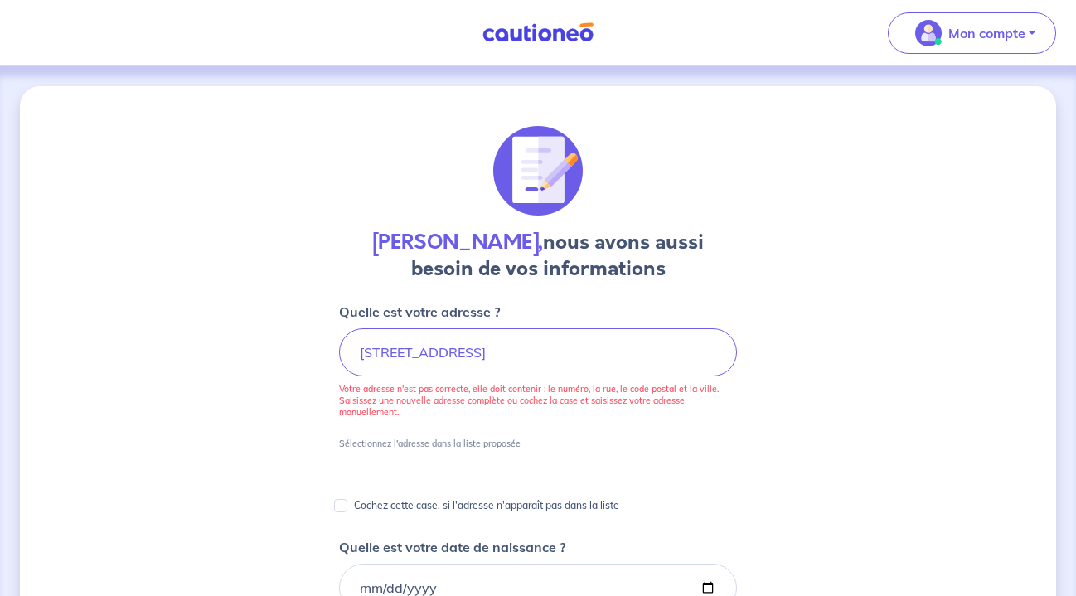
click at [343, 505] on input "Cochez cette case, si l'adresse n'apparaît pas dans la liste" at bounding box center [340, 505] width 13 height 13
checkbox input "true"
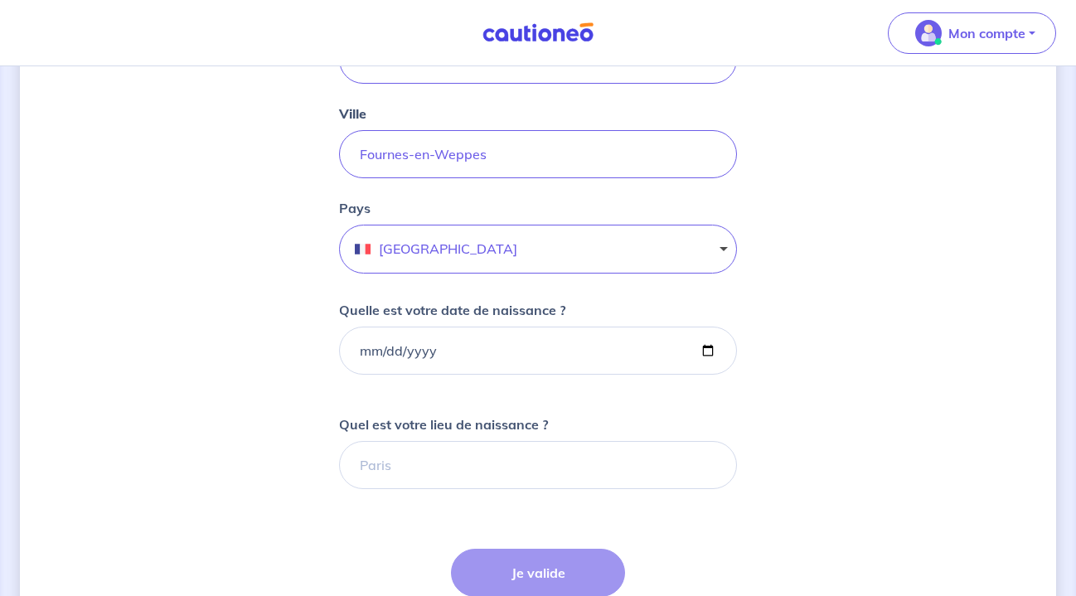
scroll to position [457, 0]
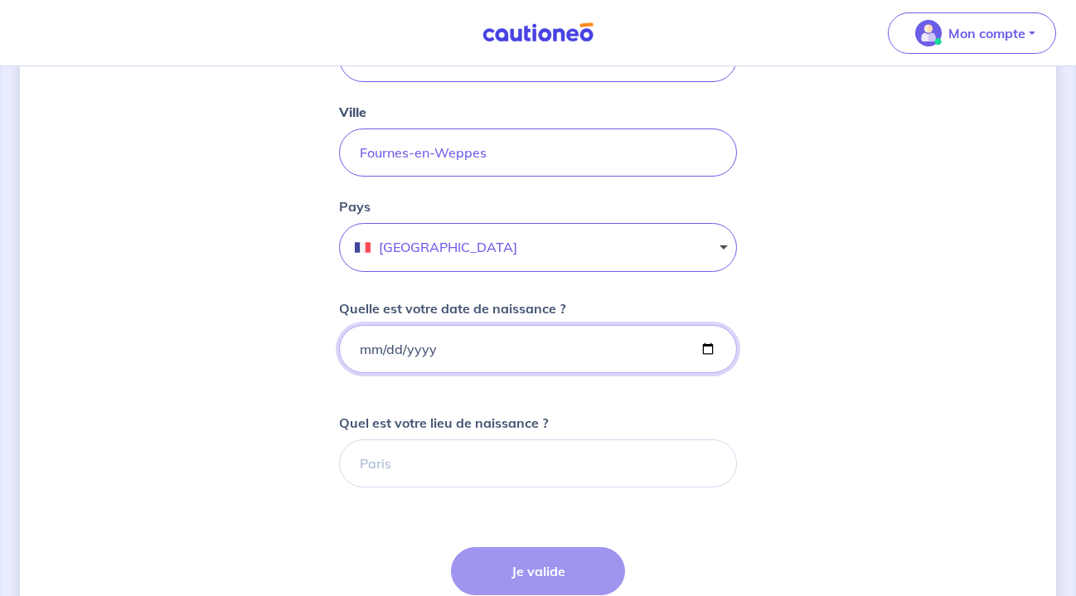
click at [368, 351] on input "Quelle est votre date de naissance ?" at bounding box center [538, 349] width 398 height 48
type input "[DATE]"
click at [509, 385] on form "Cochez cette case, si l'adresse n'apparaît pas dans la liste Numéro et nom de l…" at bounding box center [538, 386] width 398 height 1083
click at [529, 563] on div "Étape Précédente Précédent Je valide Je valide" at bounding box center [538, 601] width 174 height 109
click at [617, 518] on form "Cochez cette case, si l'adresse n'apparaît pas dans la liste Numéro et nom de l…" at bounding box center [538, 386] width 398 height 1083
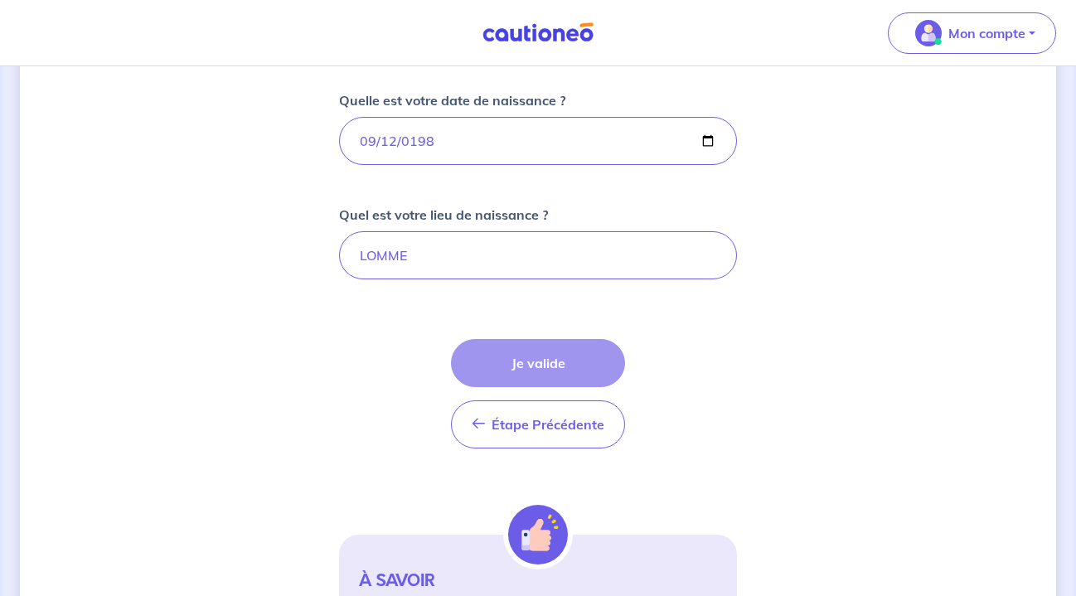
scroll to position [666, 0]
click at [585, 360] on div "Étape Précédente Précédent Je valide Je valide" at bounding box center [538, 391] width 174 height 109
click at [481, 253] on input "LOMME" at bounding box center [538, 254] width 398 height 48
type input "L"
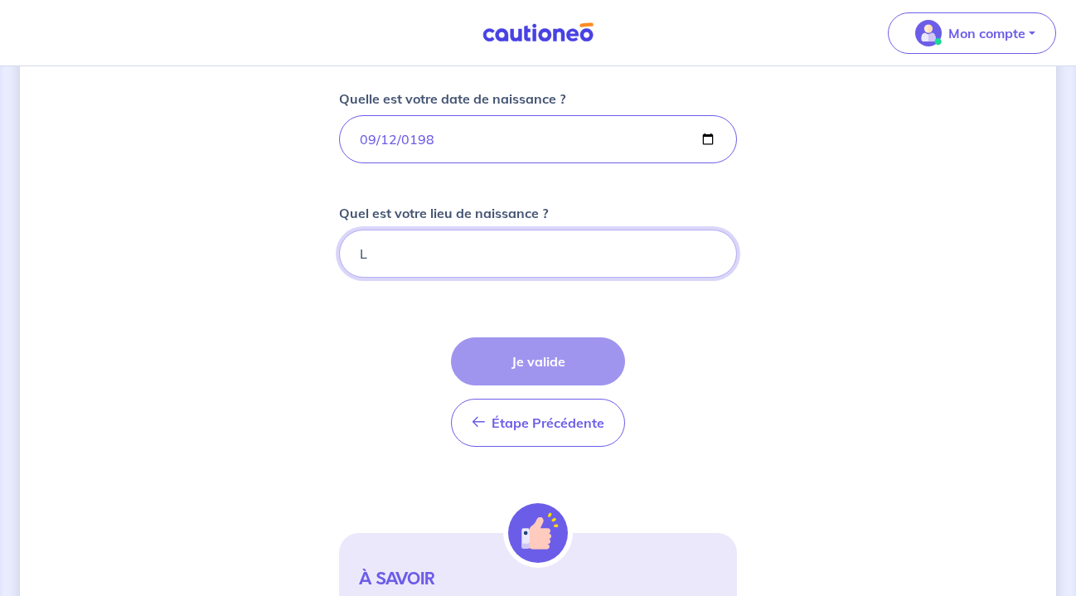
click at [715, 257] on input "L" at bounding box center [538, 254] width 398 height 48
click at [706, 252] on input "L" at bounding box center [538, 254] width 398 height 48
click at [713, 312] on form "Cochez cette case, si l'adresse n'apparaît pas dans la liste Numéro et nom de l…" at bounding box center [538, 176] width 398 height 1083
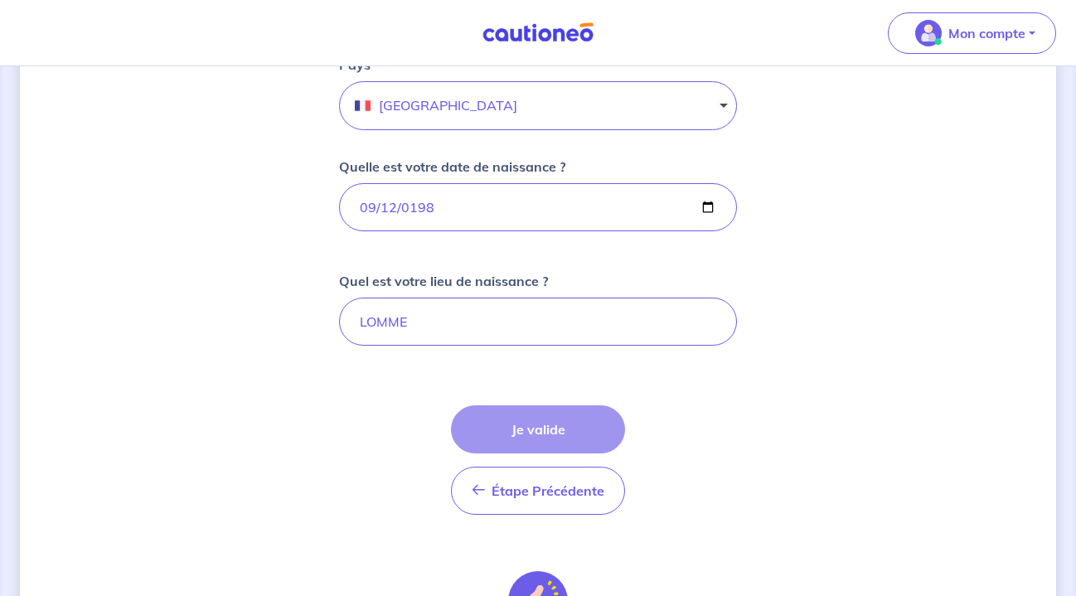
scroll to position [597, 0]
click at [543, 420] on div "Étape Précédente Précédent Je valide Je valide" at bounding box center [538, 461] width 174 height 109
click at [538, 442] on div "Étape Précédente Précédent Je valide Je valide" at bounding box center [538, 461] width 174 height 109
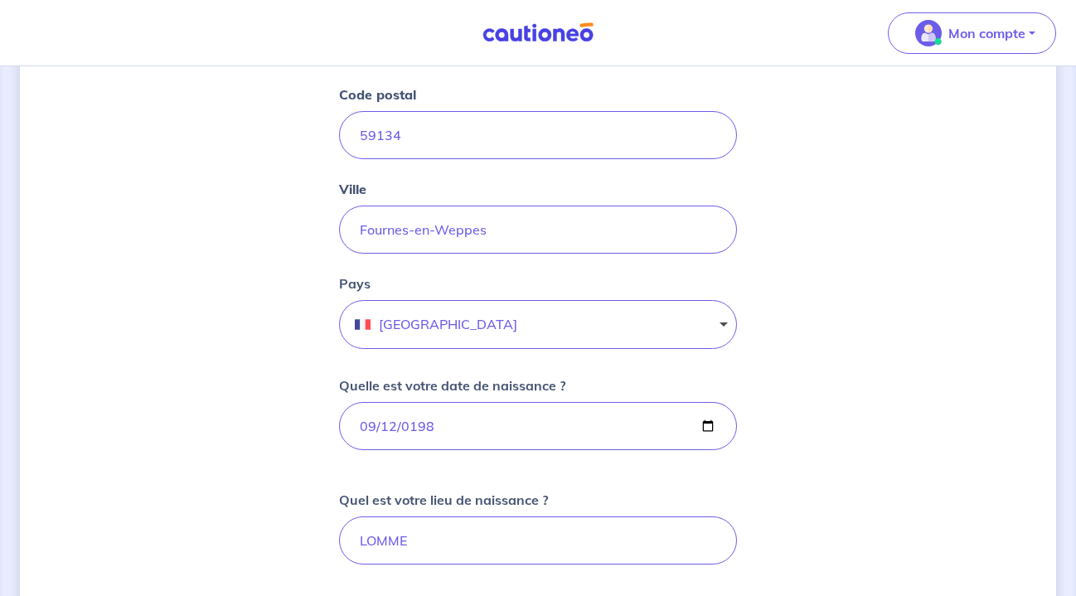
scroll to position [379, 0]
click at [442, 546] on input "LOMME" at bounding box center [538, 541] width 398 height 48
type input "L"
click at [753, 496] on div "[PERSON_NAME], nous avons aussi besoin de vos informations Cochez cette case, s…" at bounding box center [538, 380] width 1036 height 1345
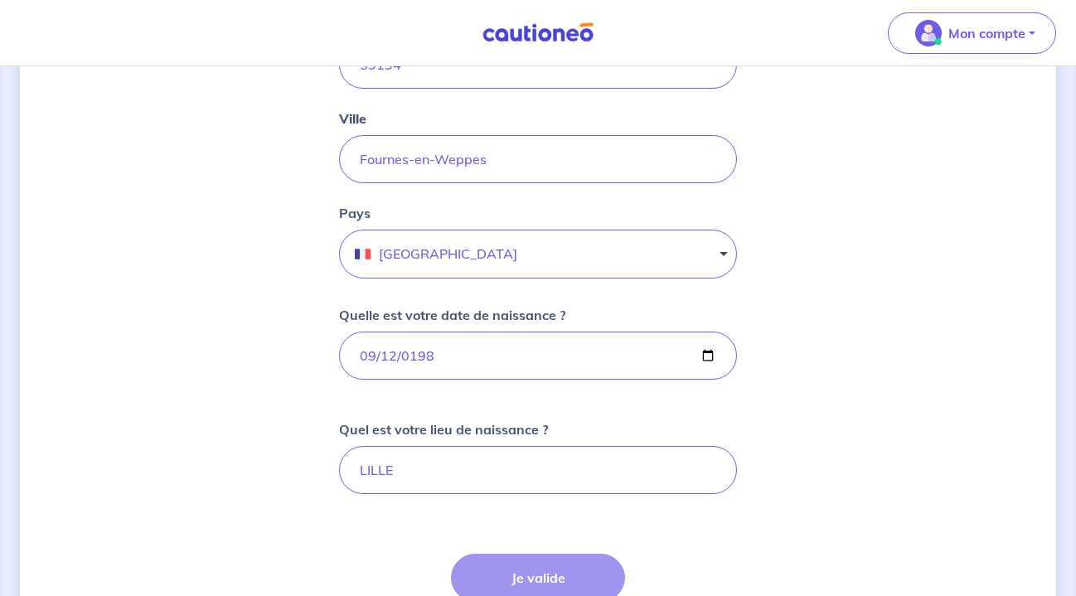
scroll to position [469, 0]
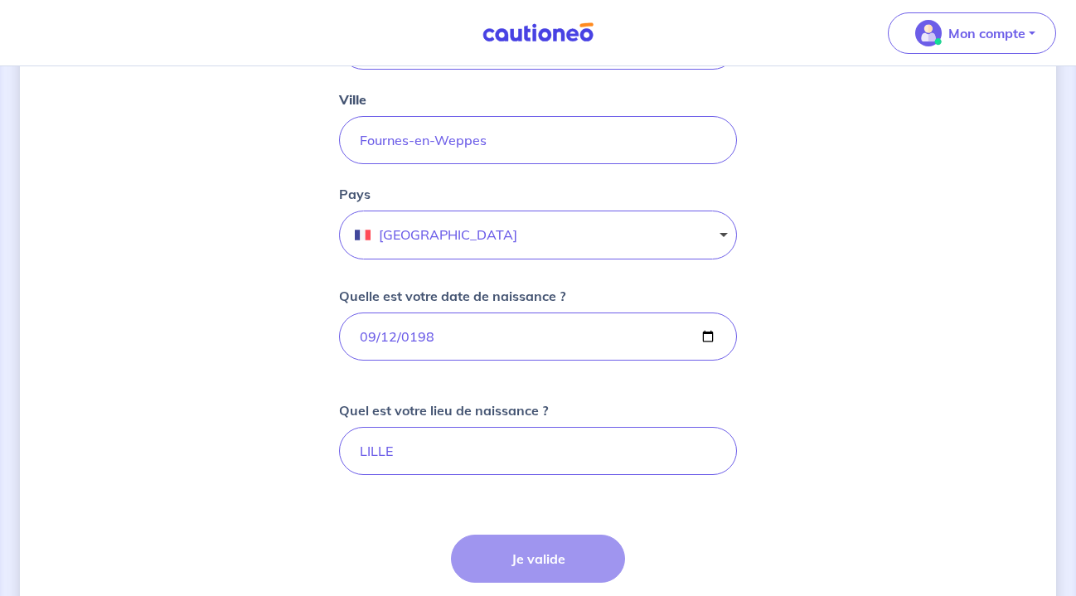
click at [557, 563] on div "Étape Précédente Précédent Je valide Je valide" at bounding box center [538, 588] width 174 height 109
click at [591, 457] on input "LILLE" at bounding box center [538, 451] width 398 height 48
type input "L"
click at [514, 343] on input "[DATE]" at bounding box center [538, 336] width 398 height 48
click at [497, 370] on form "Cochez cette case, si l'adresse n'apparaît pas dans la liste Numéro et nom de l…" at bounding box center [538, 374] width 398 height 1083
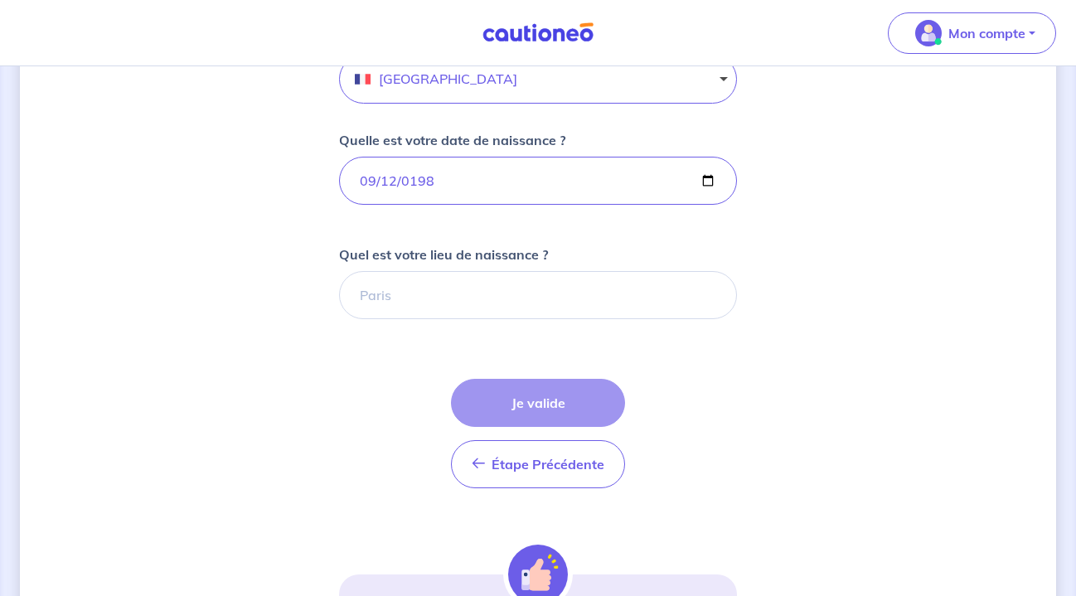
scroll to position [631, 0]
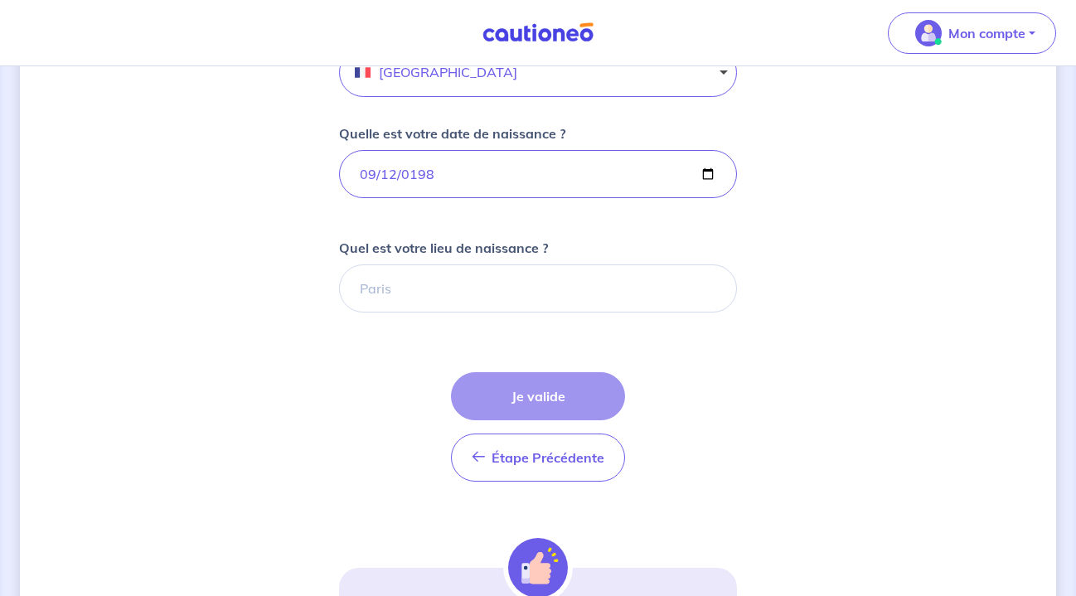
click at [529, 404] on div "Étape Précédente Précédent Je valide Je valide" at bounding box center [538, 426] width 174 height 109
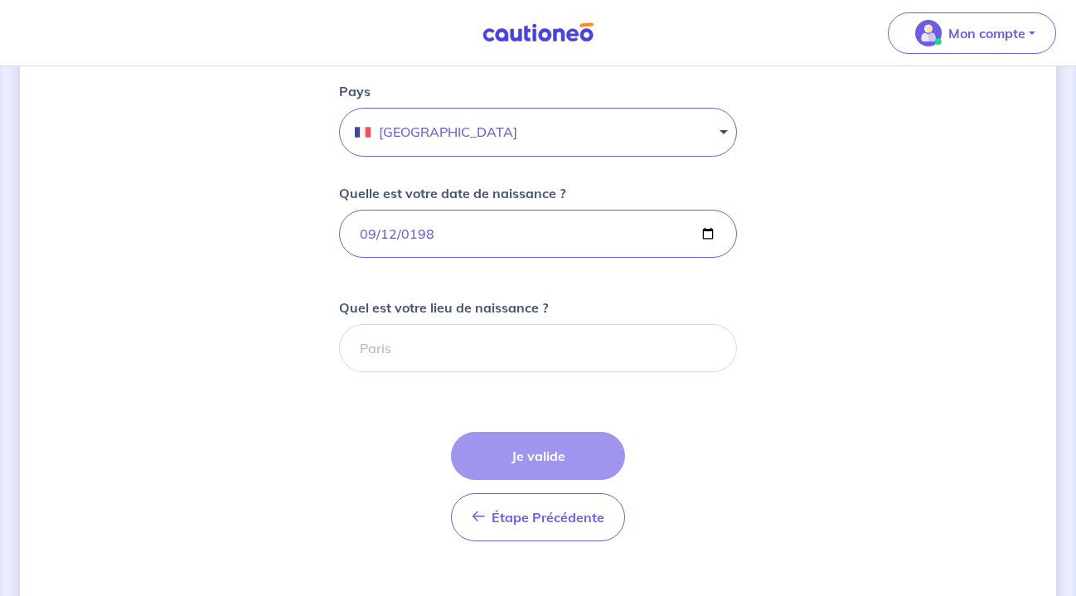
scroll to position [536, 0]
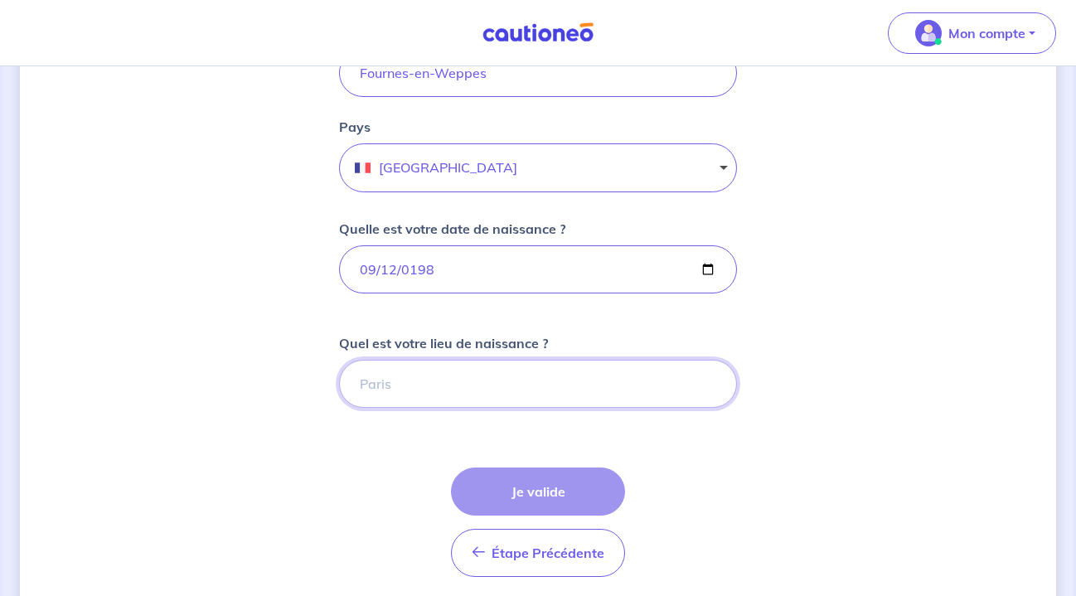
click at [529, 393] on input "Quel est votre lieu de naissance ?" at bounding box center [538, 384] width 398 height 48
click at [708, 387] on input "L" at bounding box center [538, 384] width 398 height 48
click at [703, 384] on input "L" at bounding box center [538, 384] width 398 height 48
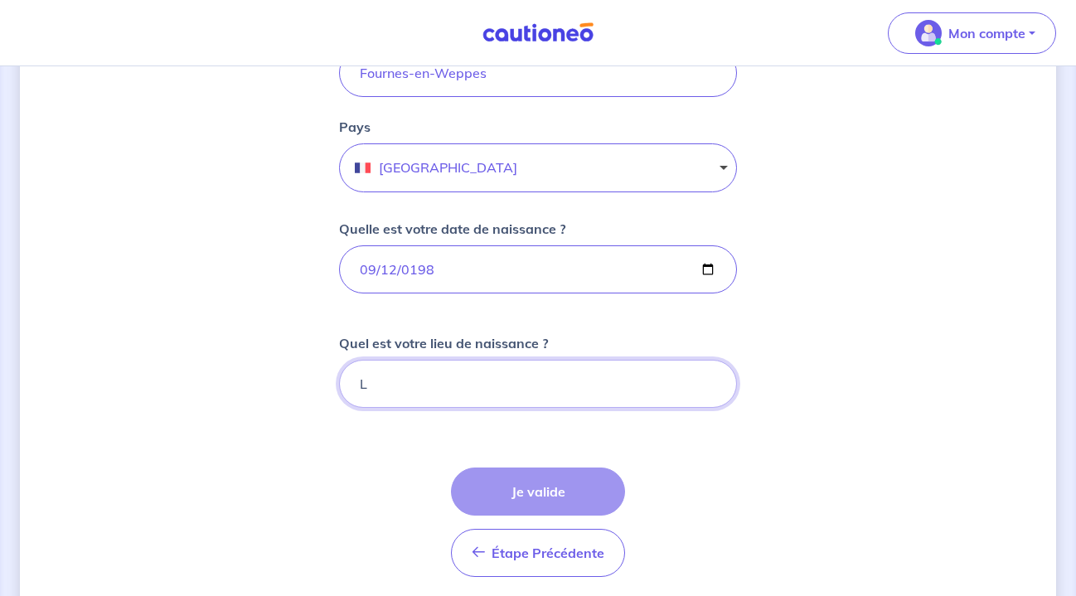
click at [703, 384] on input "L" at bounding box center [538, 384] width 398 height 48
type input "Lomme"
click at [563, 487] on div "Étape Précédente Précédent Je valide Je valide" at bounding box center [538, 521] width 174 height 109
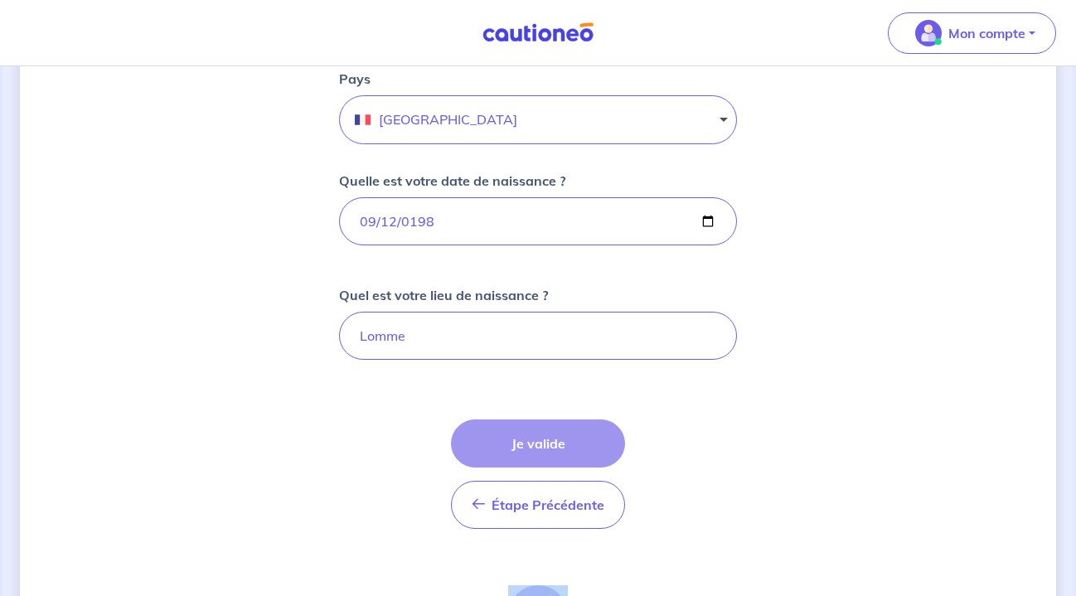
scroll to position [578, 0]
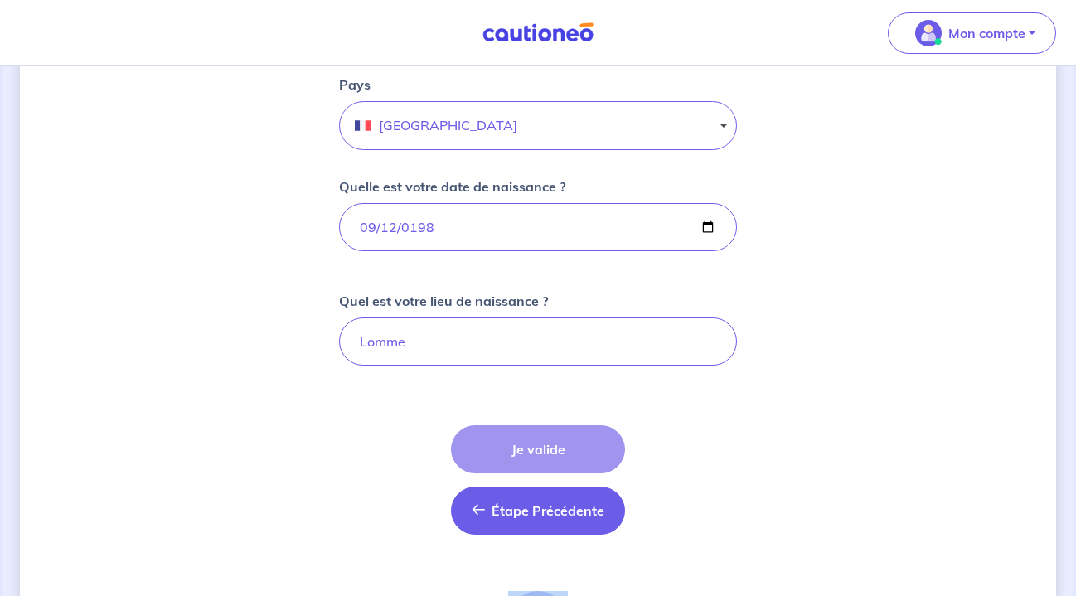
click at [574, 503] on span "Étape Précédente" at bounding box center [547, 510] width 113 height 17
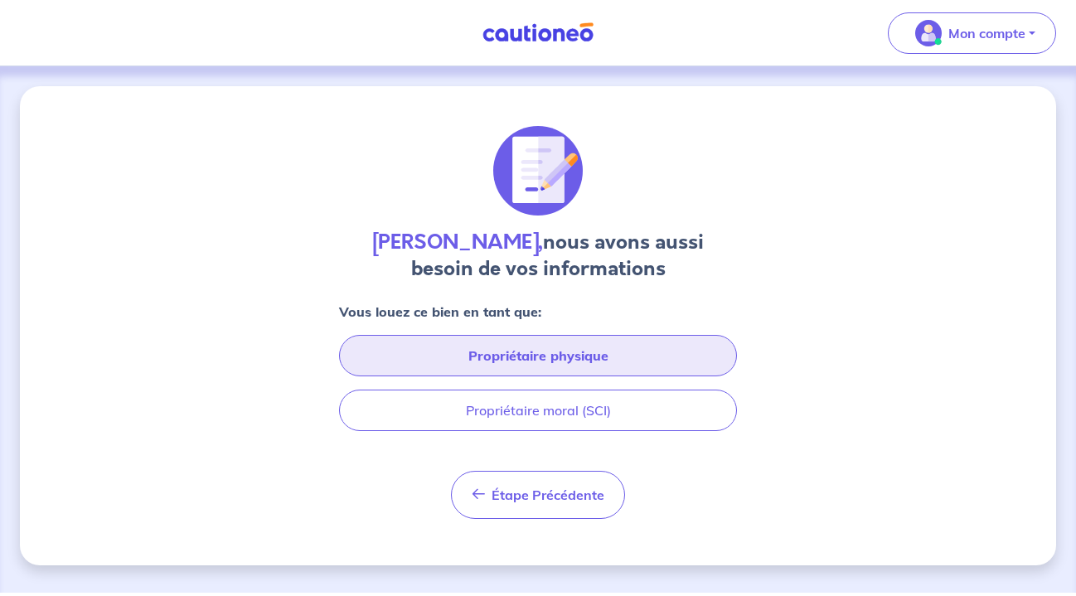
click at [610, 353] on button "Propriétaire physique" at bounding box center [538, 355] width 398 height 41
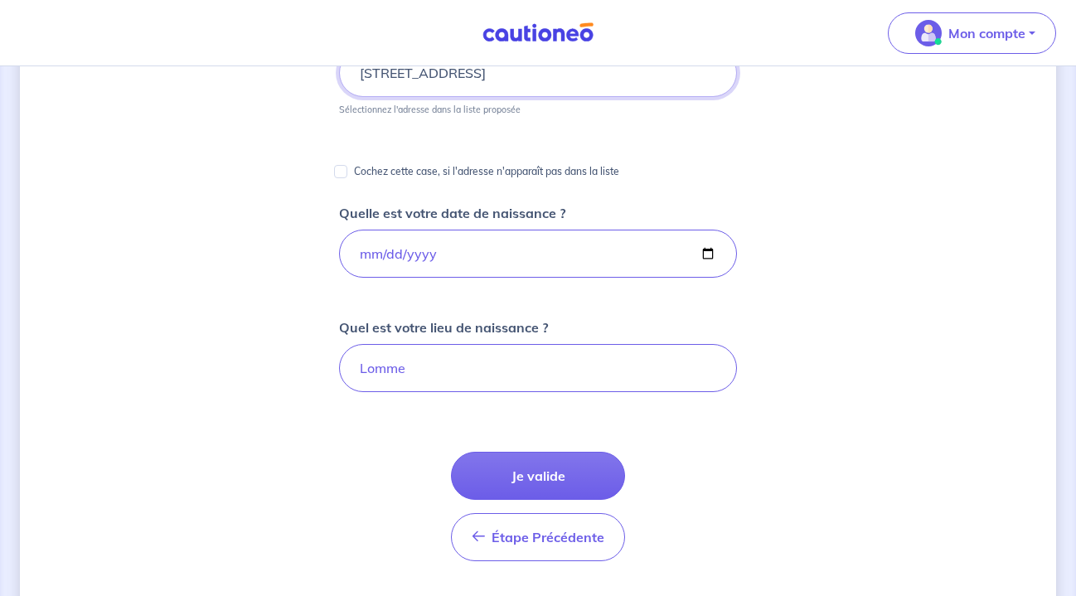
scroll to position [347, 0]
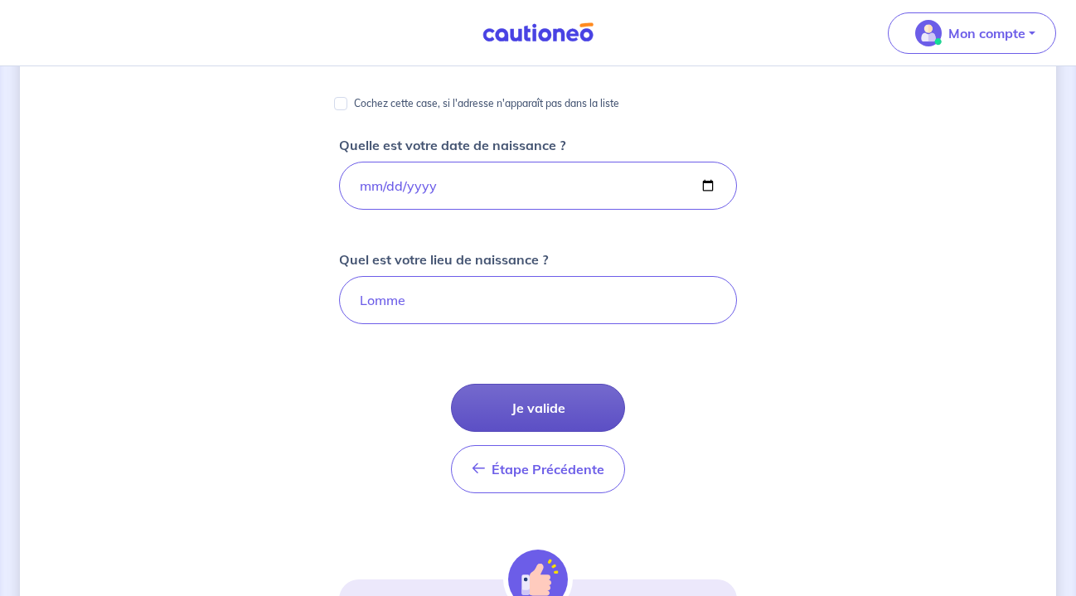
click at [581, 412] on button "Je valide" at bounding box center [538, 408] width 174 height 48
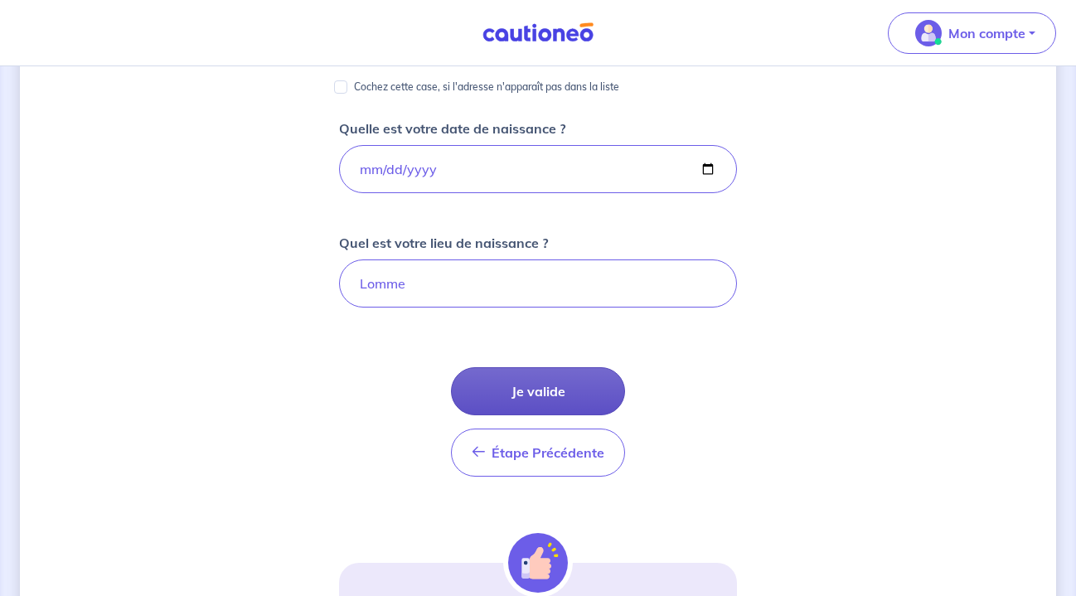
click at [579, 390] on button "Je valide" at bounding box center [538, 391] width 174 height 48
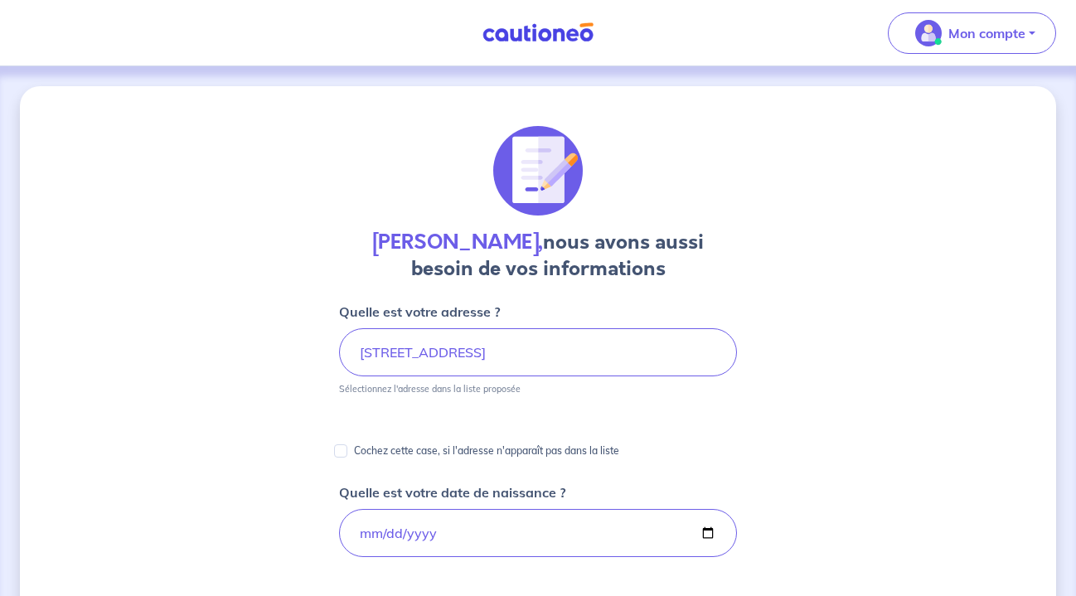
scroll to position [0, 0]
click at [340, 453] on input "Cochez cette case, si l'adresse n'apparaît pas dans la liste" at bounding box center [340, 450] width 13 height 13
checkbox input "true"
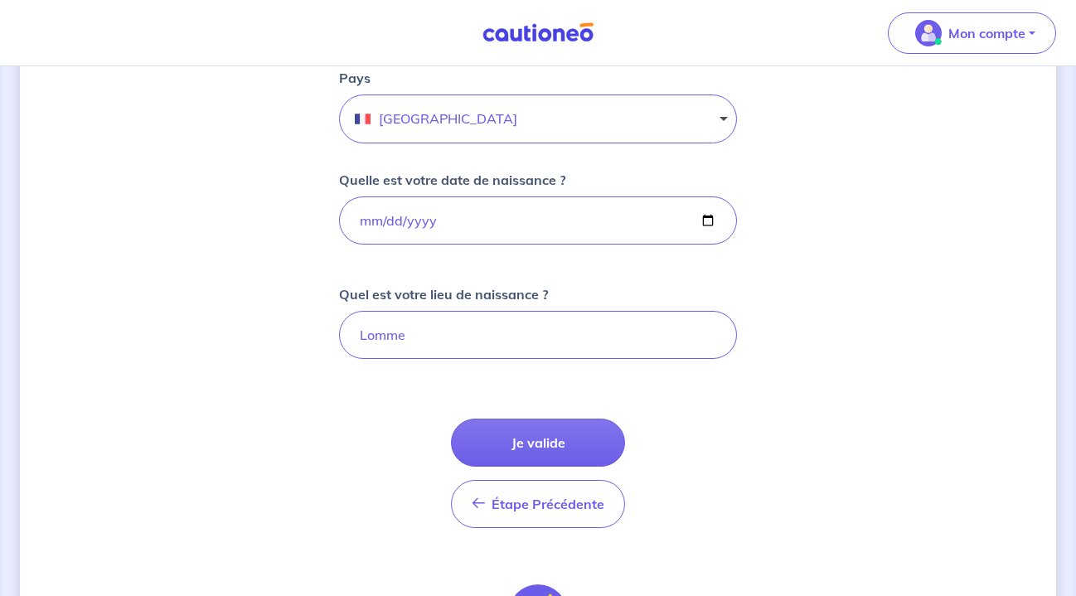
scroll to position [593, 0]
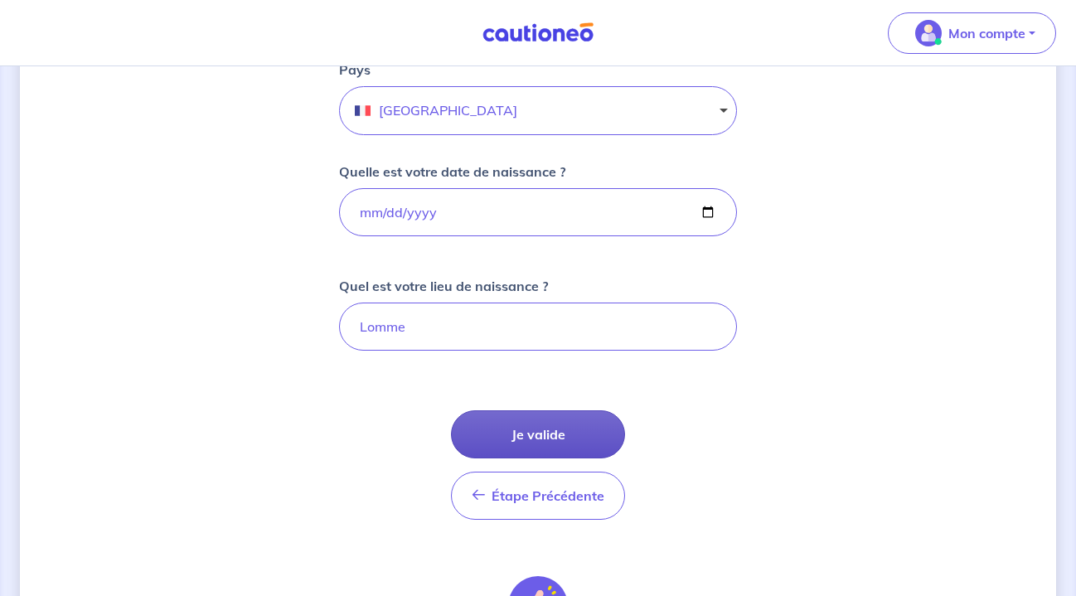
click at [572, 420] on button "Je valide" at bounding box center [538, 434] width 174 height 48
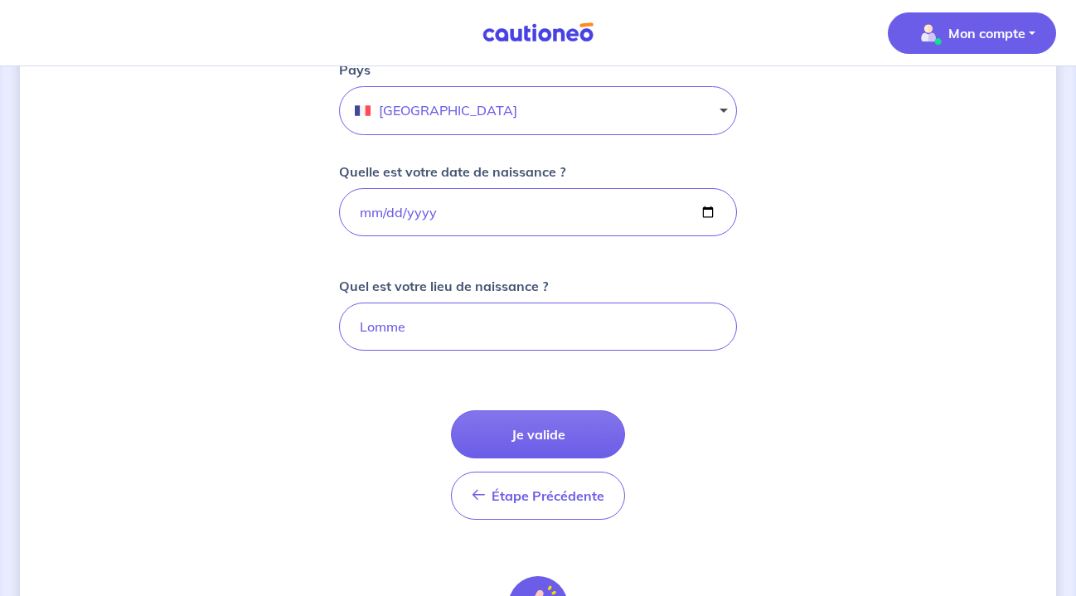
click at [977, 20] on span "Mon compte" at bounding box center [966, 33] width 117 height 27
click at [835, 212] on div "[PERSON_NAME], nous avons aussi besoin de vos informations Cochez cette case, s…" at bounding box center [538, 165] width 1036 height 1345
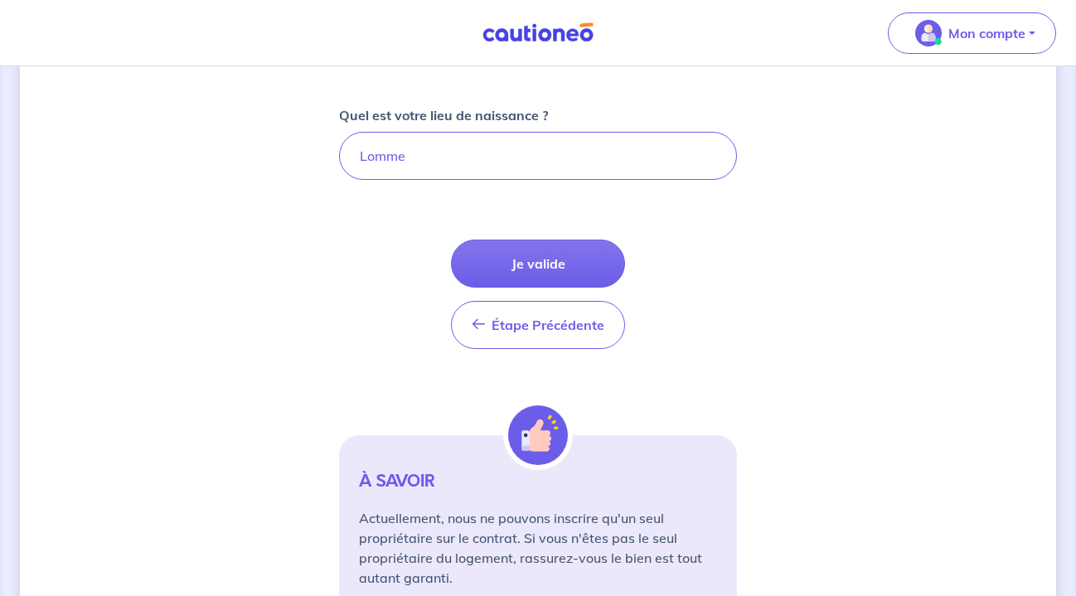
scroll to position [765, 0]
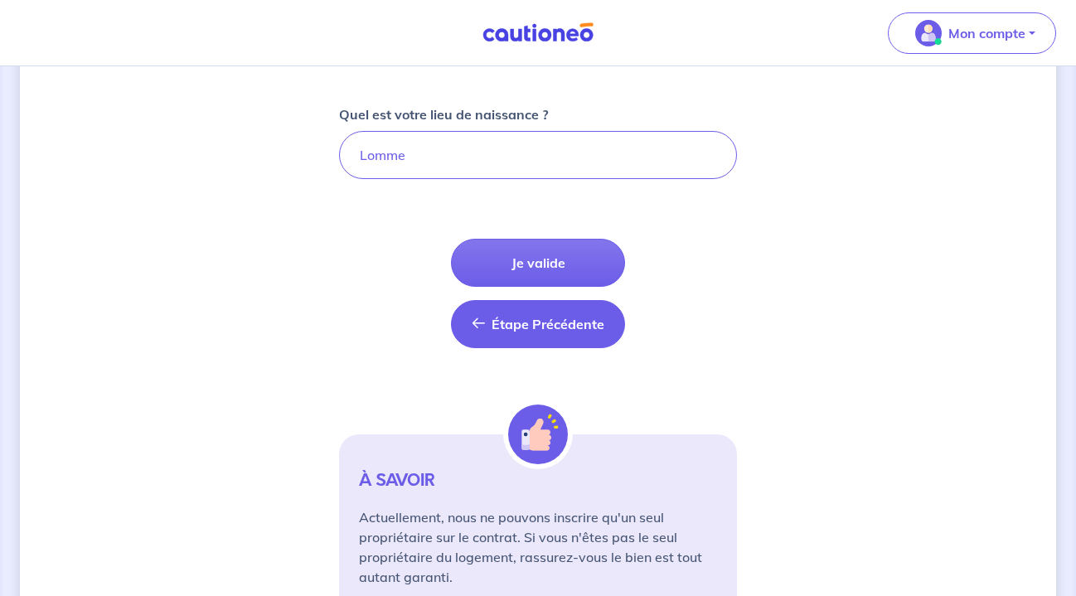
click at [570, 317] on span "Étape Précédente" at bounding box center [547, 324] width 113 height 17
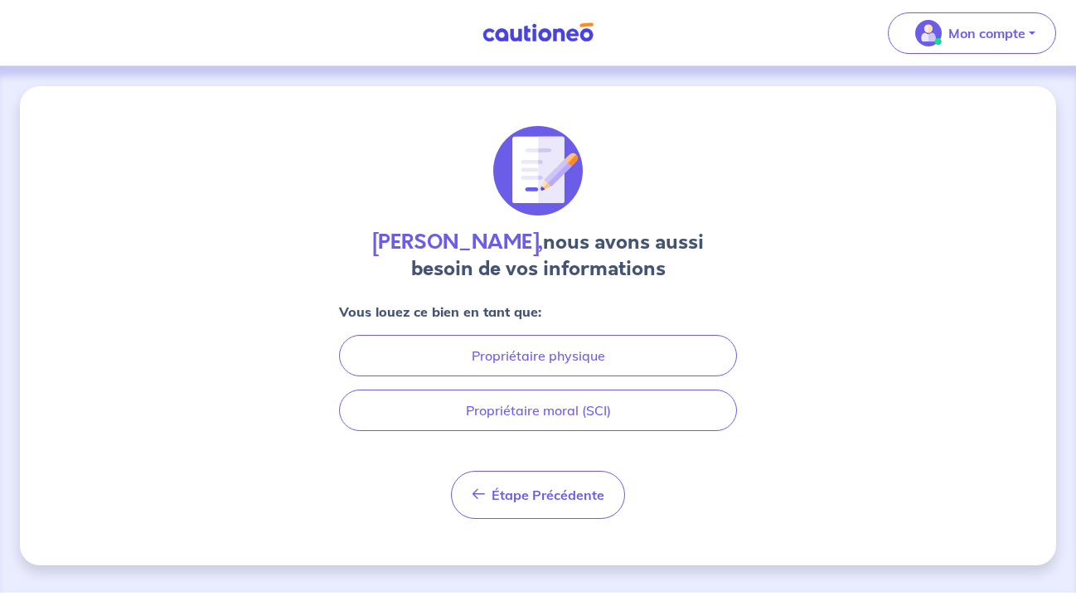
scroll to position [0, 0]
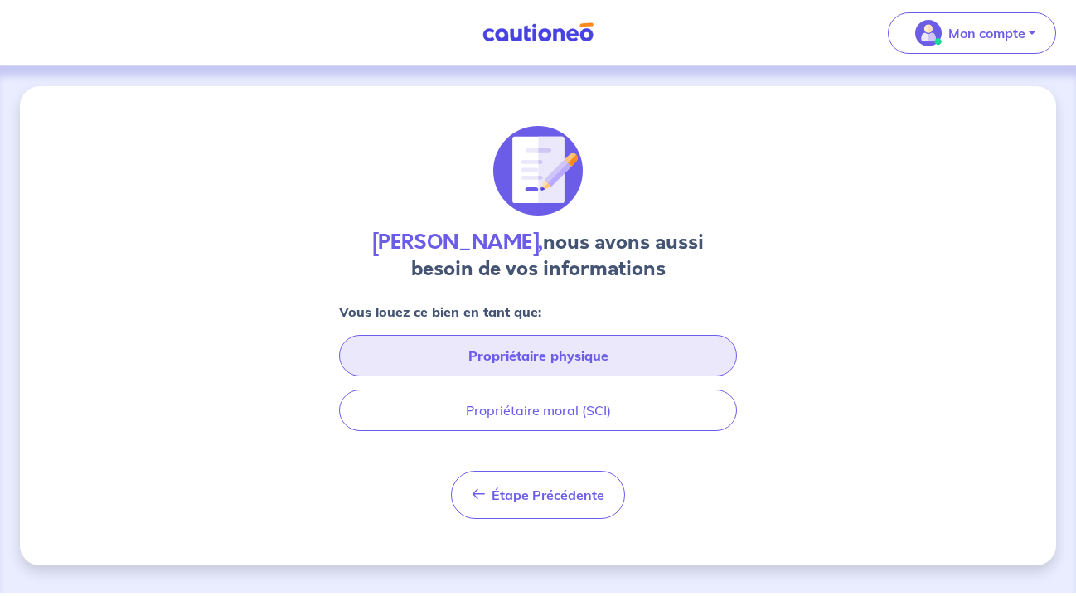
click at [558, 351] on button "Propriétaire physique" at bounding box center [538, 355] width 398 height 41
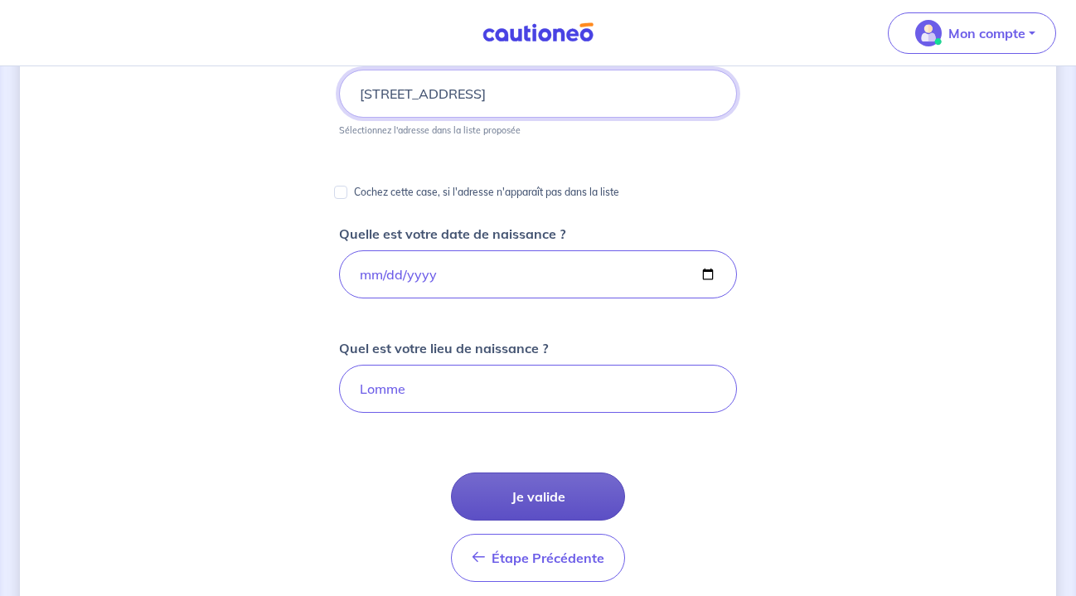
scroll to position [260, 0]
click at [536, 499] on button "Je valide" at bounding box center [538, 495] width 174 height 48
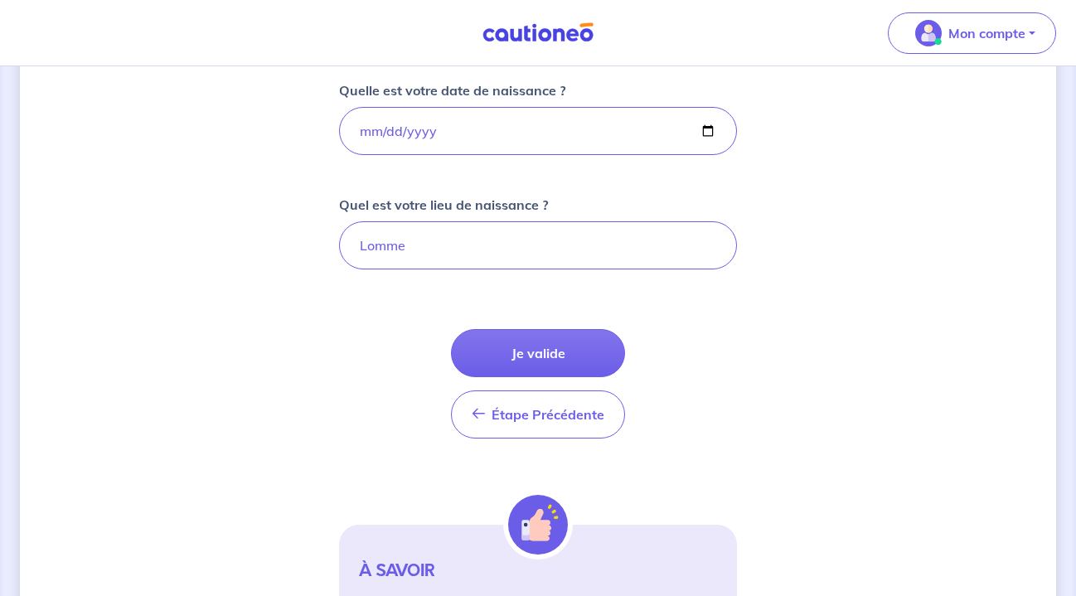
scroll to position [474, 0]
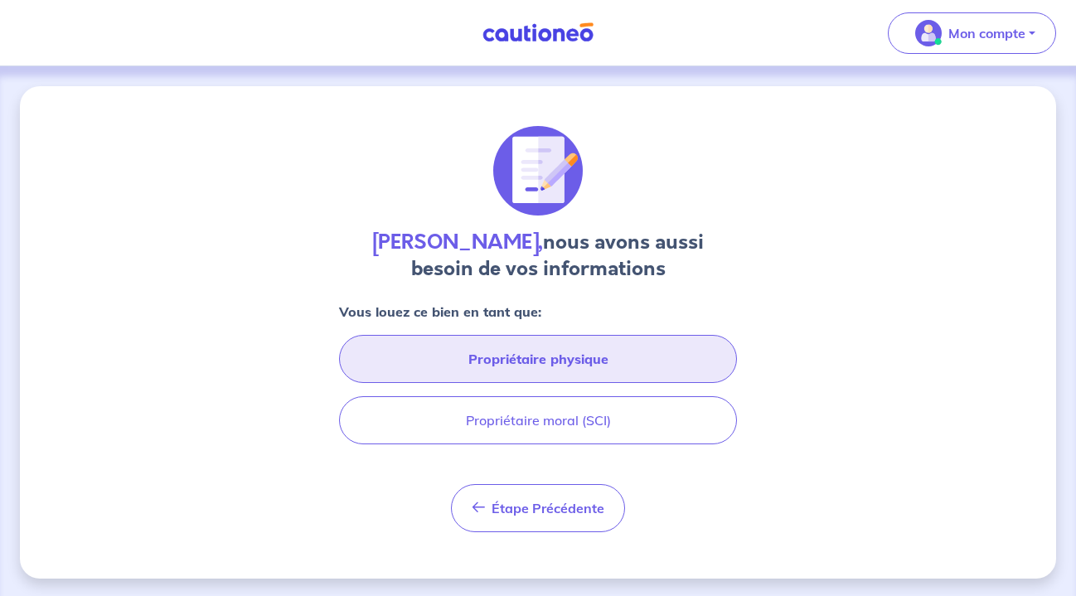
click at [557, 357] on button "Propriétaire physique" at bounding box center [538, 359] width 398 height 48
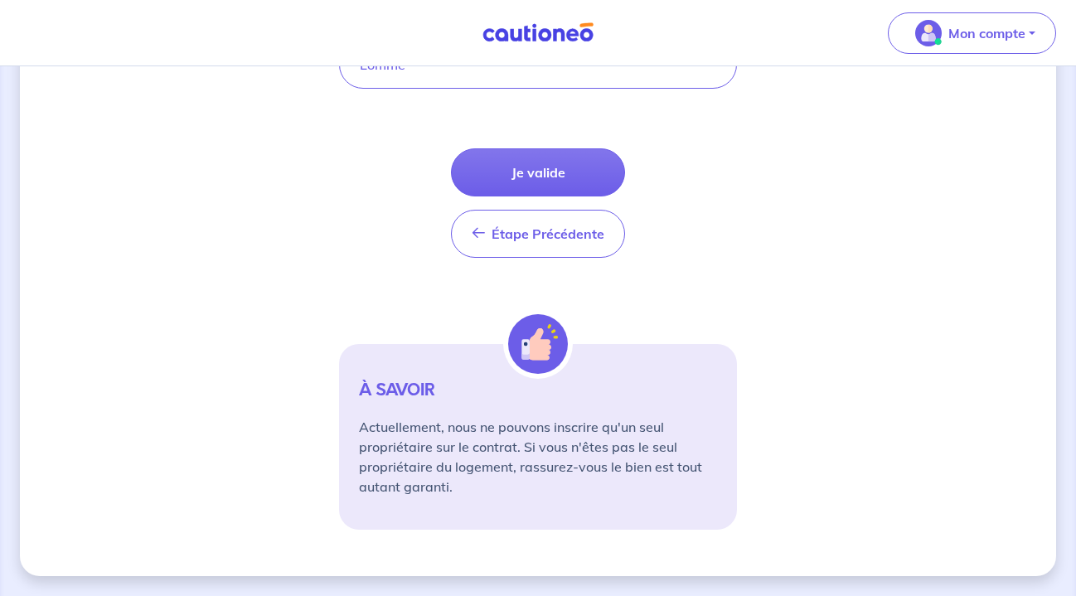
scroll to position [583, 0]
click at [575, 168] on button "Je valide" at bounding box center [538, 172] width 174 height 48
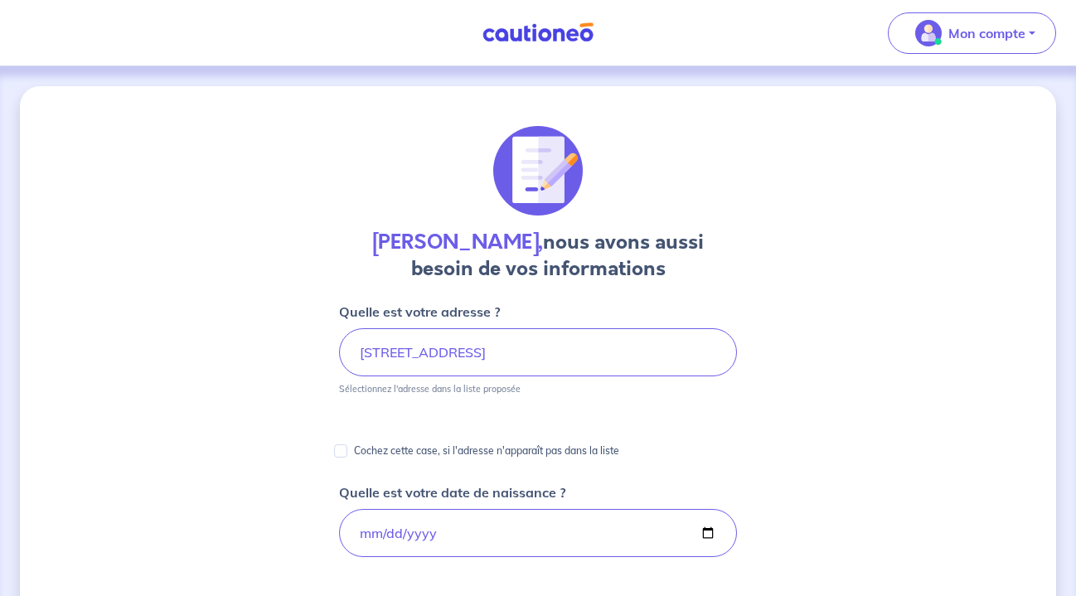
scroll to position [0, 0]
